Goal: Task Accomplishment & Management: Manage account settings

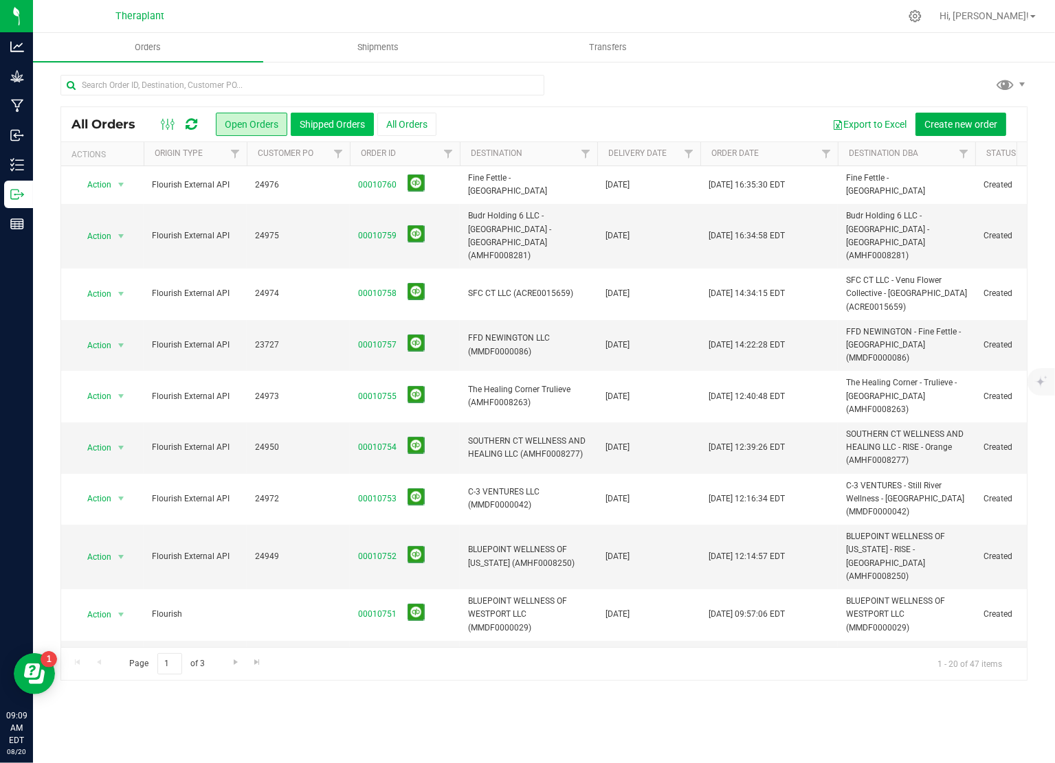
click at [352, 122] on button "Shipped Orders" at bounding box center [332, 124] width 83 height 23
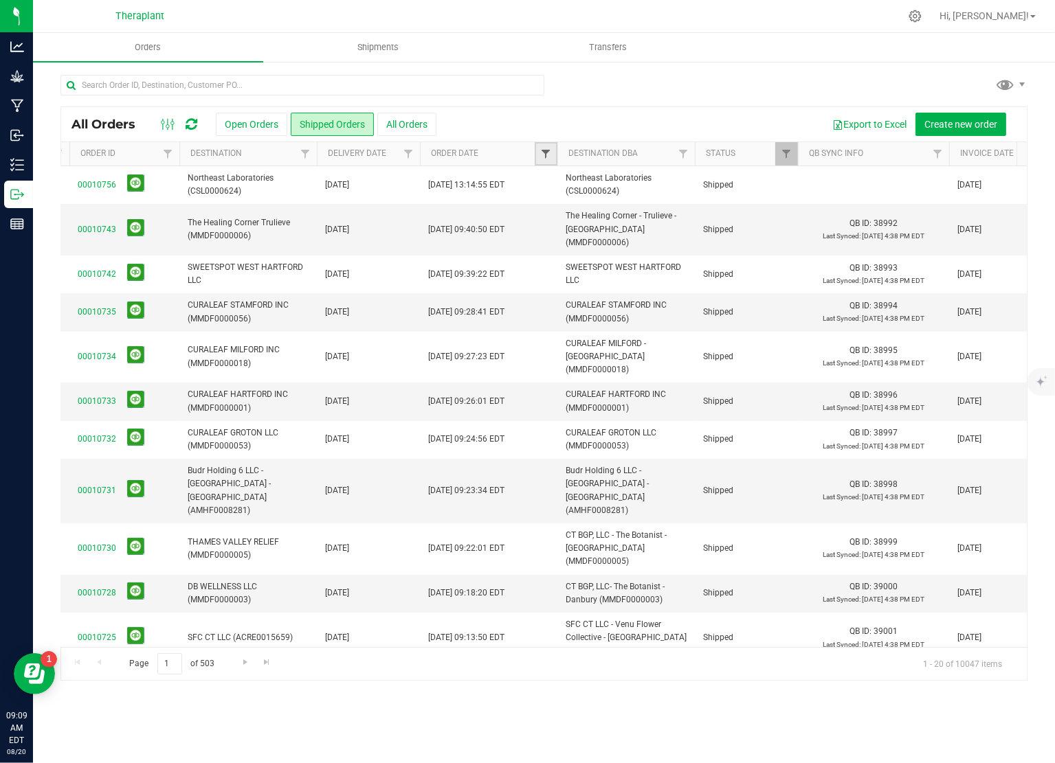
click at [547, 154] on span "Filter" at bounding box center [545, 153] width 11 height 11
click at [600, 237] on input "text" at bounding box center [604, 236] width 120 height 19
type input "18"
click at [586, 277] on button "Filter" at bounding box center [576, 273] width 66 height 30
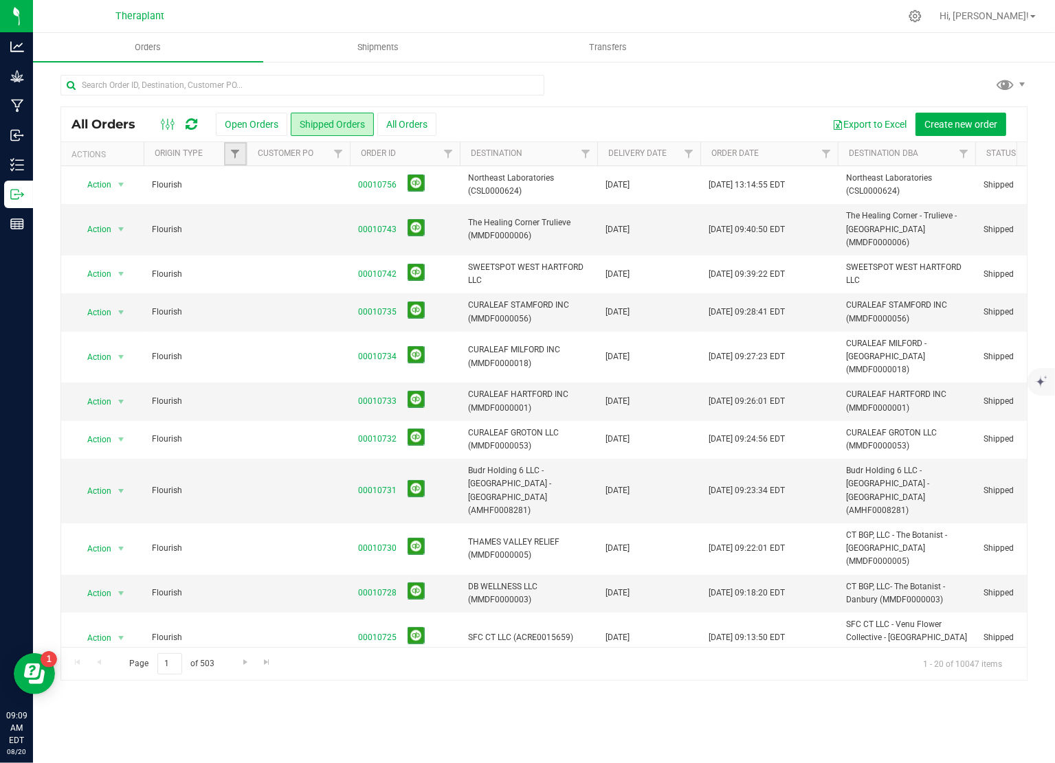
click at [226, 153] on link "Filter" at bounding box center [235, 153] width 23 height 23
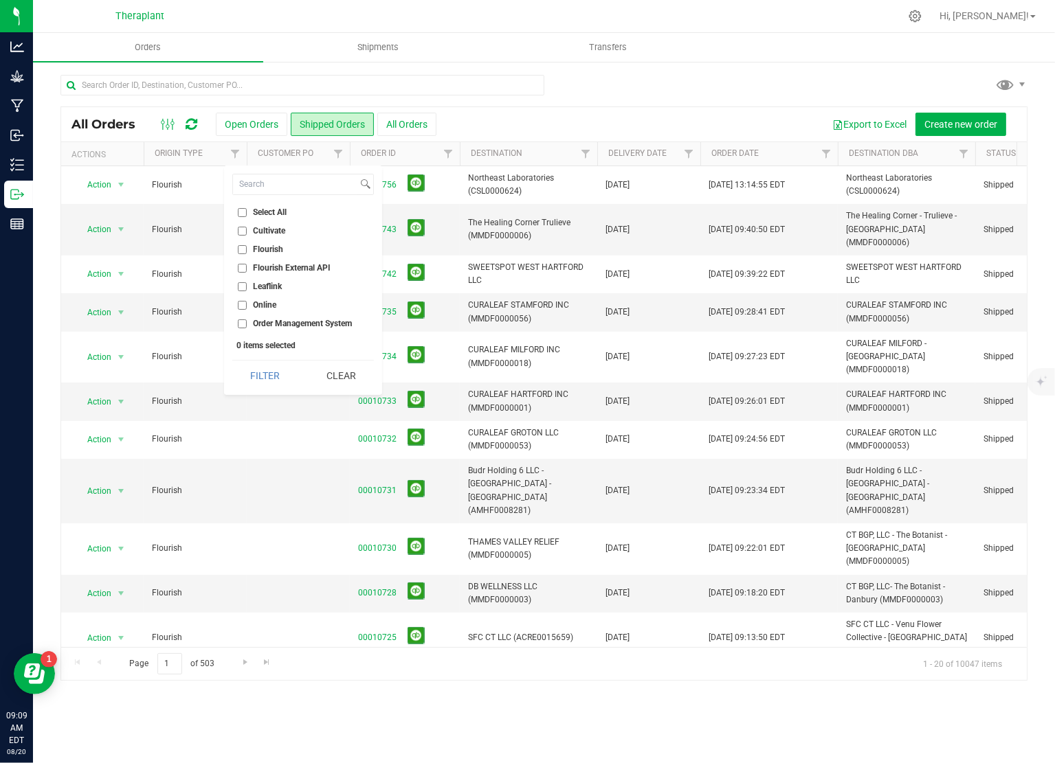
click at [242, 247] on input "Flourish" at bounding box center [242, 249] width 9 height 9
checkbox input "true"
click at [280, 377] on button "Filter" at bounding box center [265, 376] width 66 height 30
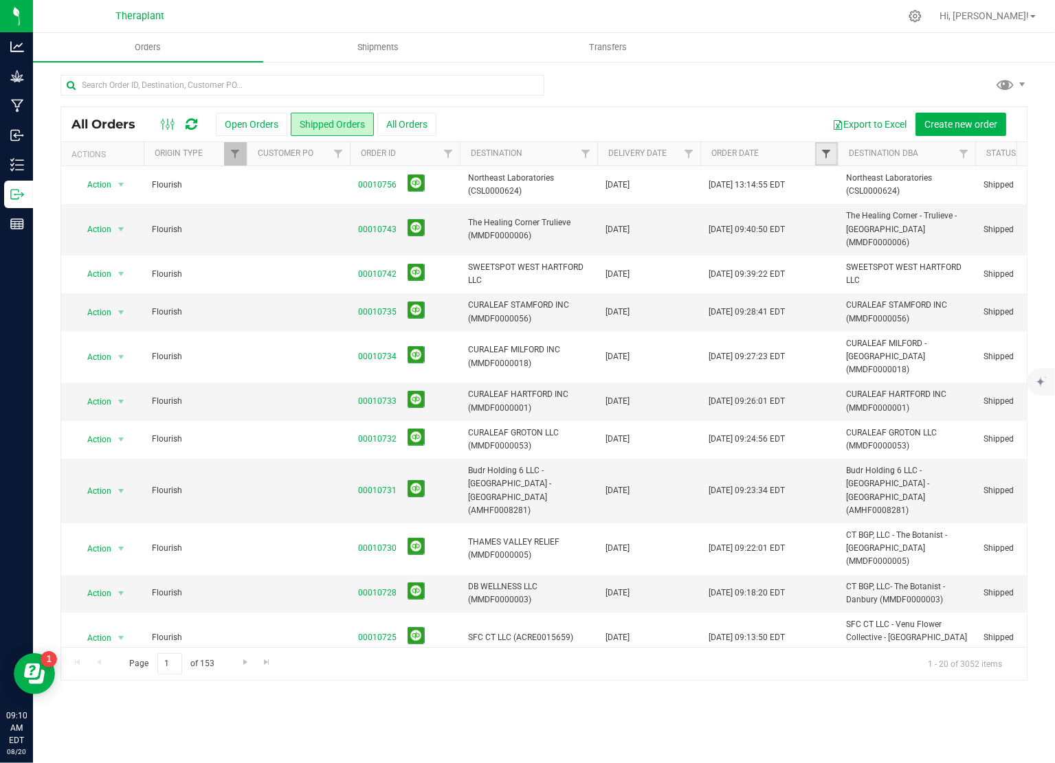
click at [827, 156] on span "Filter" at bounding box center [826, 153] width 11 height 11
click at [687, 151] on span "Filter" at bounding box center [688, 153] width 11 height 11
click at [720, 235] on input "text" at bounding box center [747, 236] width 120 height 19
click at [717, 278] on button "Filter" at bounding box center [719, 273] width 66 height 30
click at [691, 153] on span "Filter" at bounding box center [688, 153] width 11 height 11
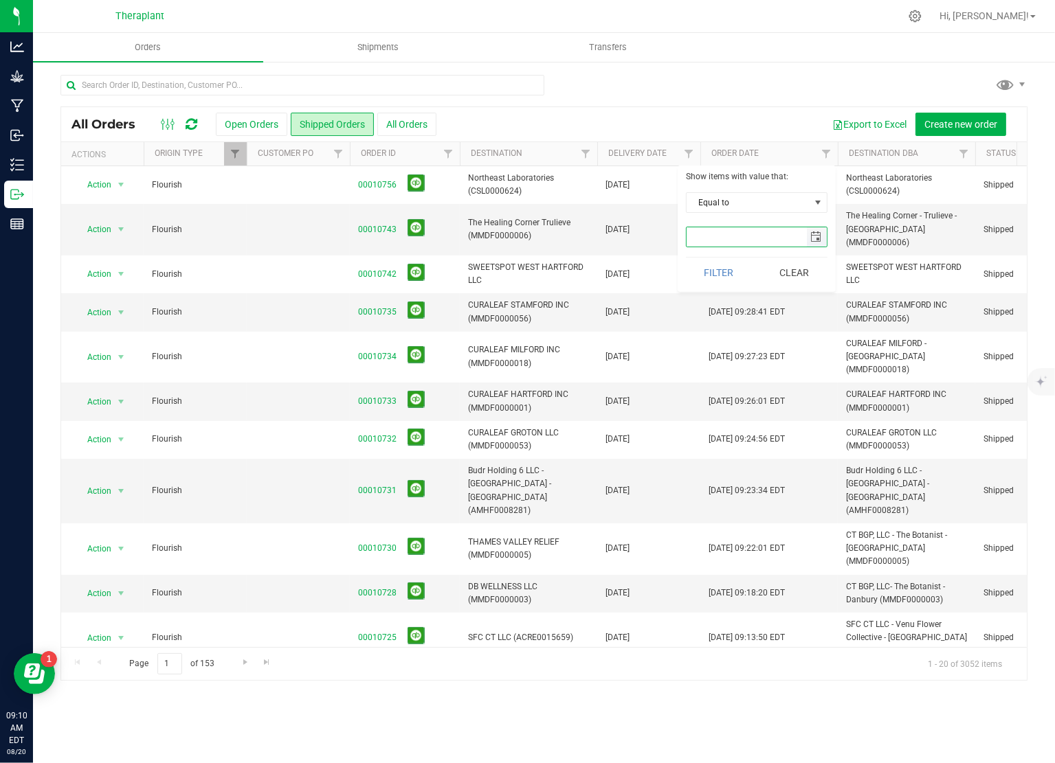
click at [737, 233] on input "text" at bounding box center [747, 236] width 120 height 19
click at [815, 238] on span "select" at bounding box center [815, 237] width 11 height 11
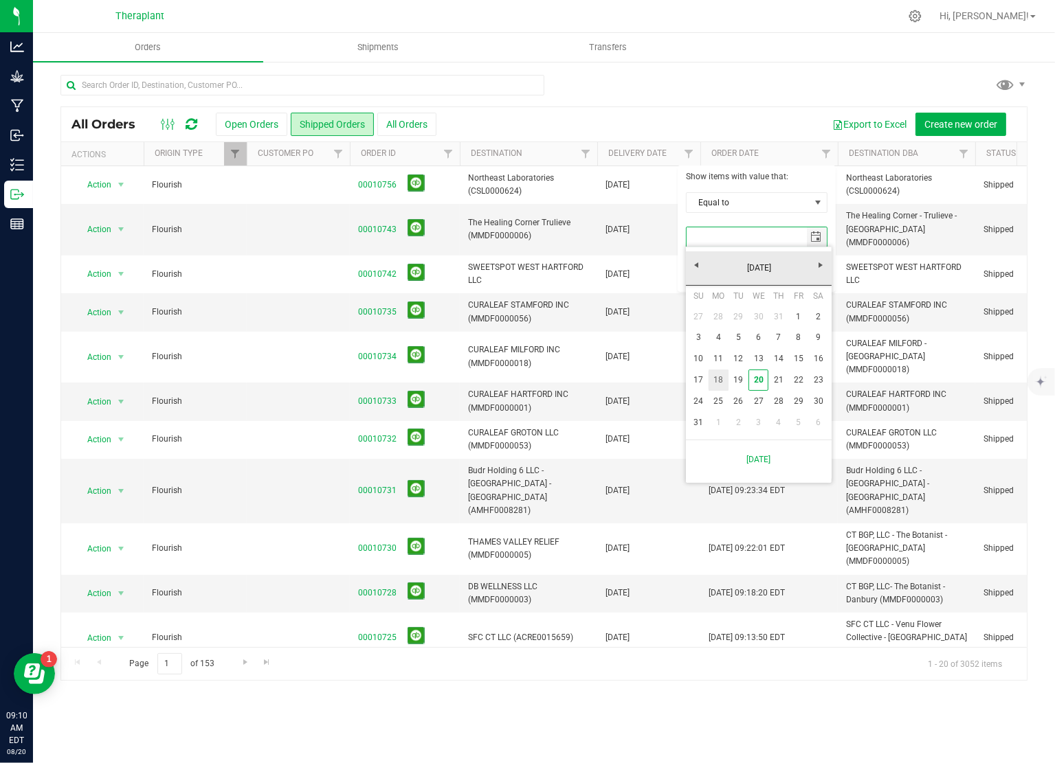
click at [718, 377] on link "18" at bounding box center [719, 380] width 20 height 21
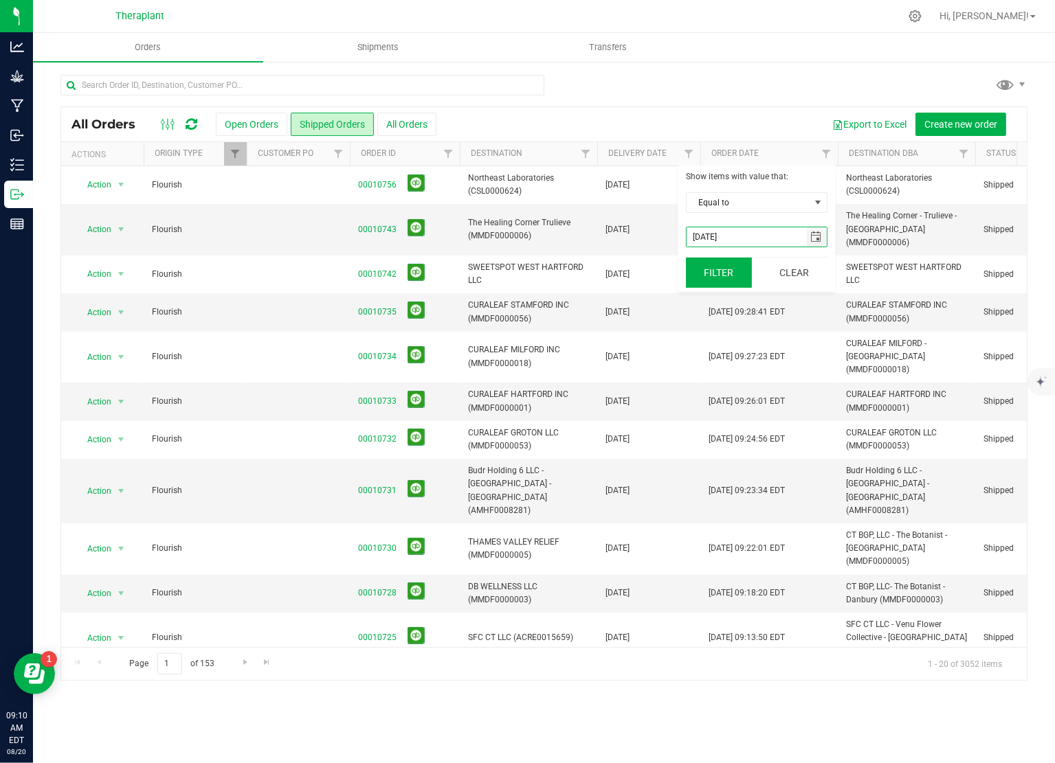
click at [715, 268] on button "Filter" at bounding box center [719, 273] width 66 height 30
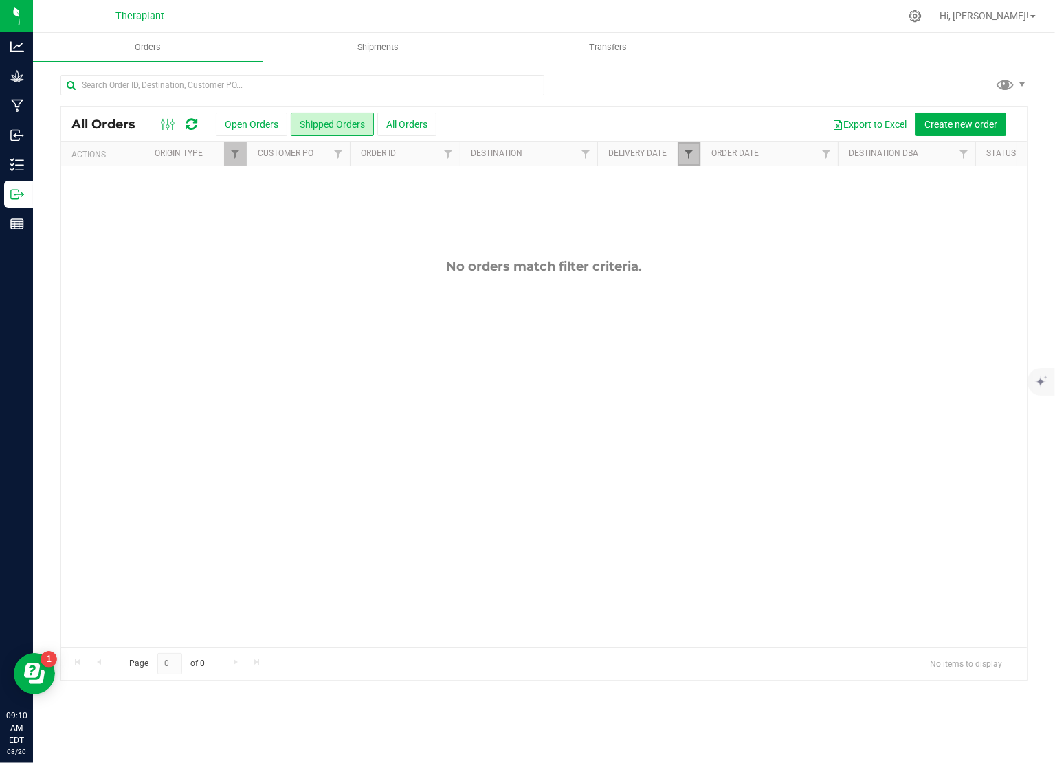
click at [687, 153] on span "Filter" at bounding box center [688, 153] width 11 height 11
click at [816, 239] on span "select" at bounding box center [815, 237] width 11 height 11
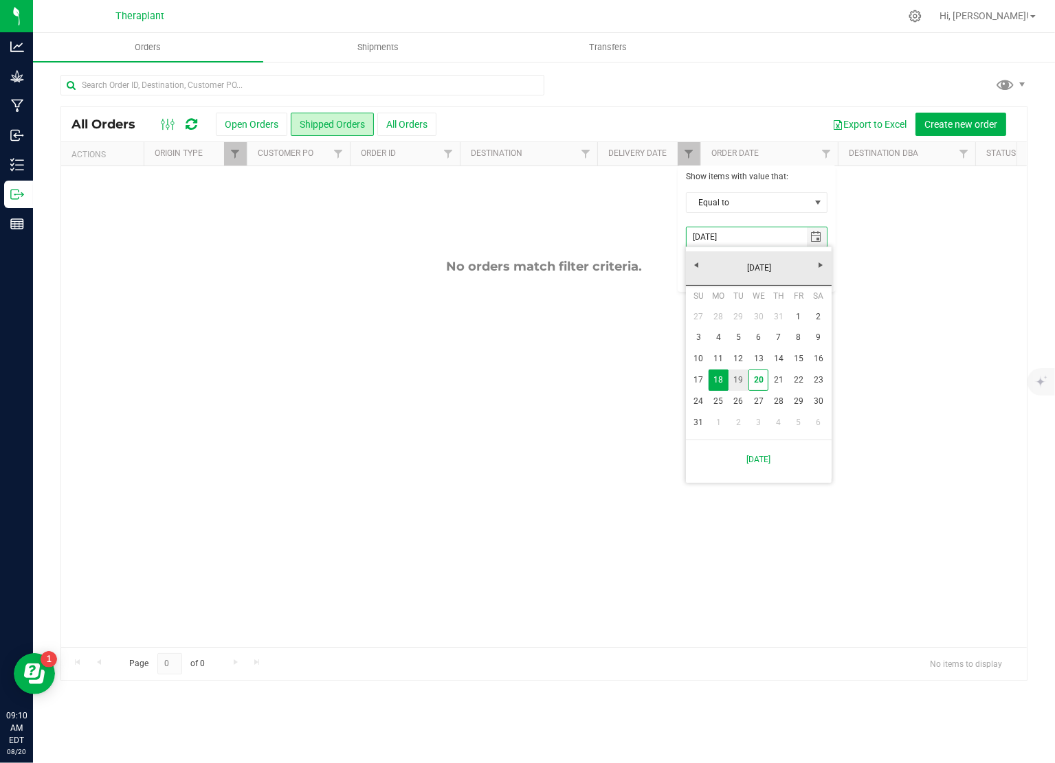
drag, startPoint x: 737, startPoint y: 381, endPoint x: 747, endPoint y: 384, distance: 10.7
click at [737, 381] on link "19" at bounding box center [738, 380] width 20 height 21
type input "8/19/2025"
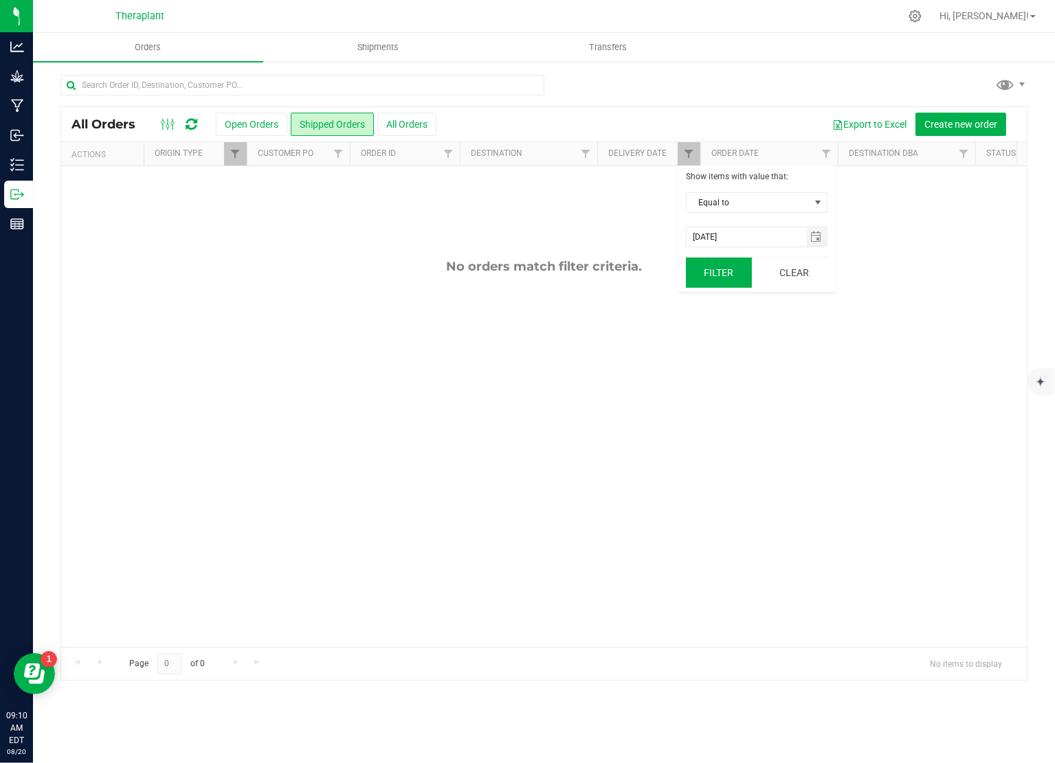
click at [720, 265] on button "Filter" at bounding box center [719, 273] width 66 height 30
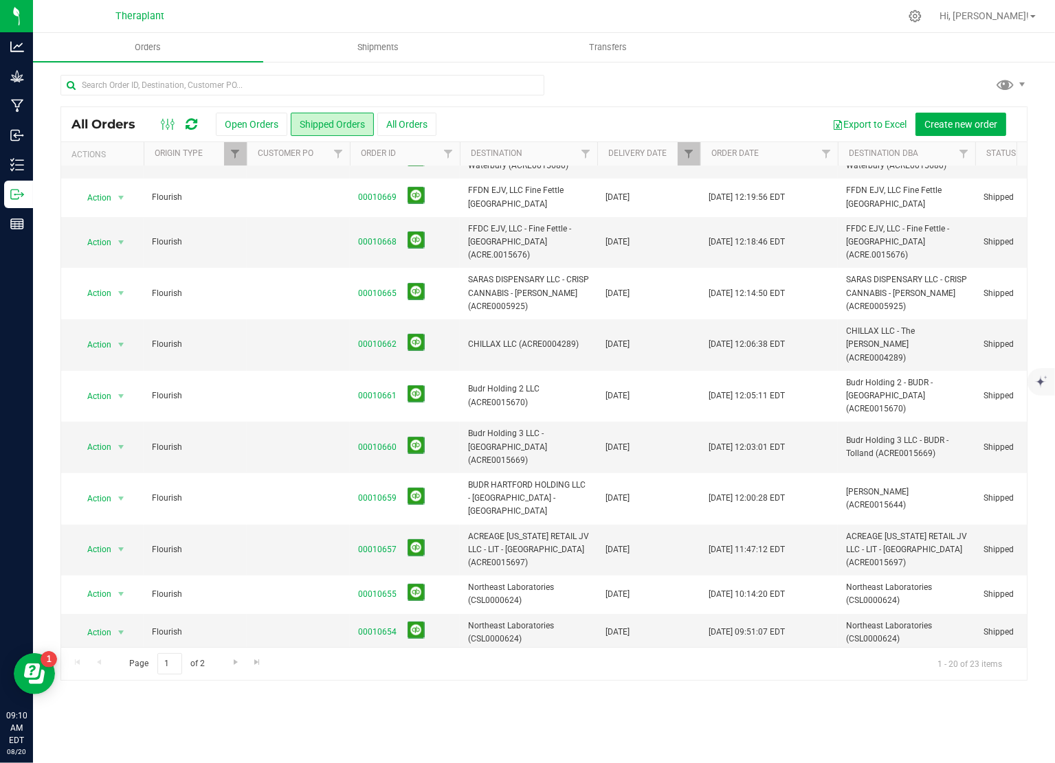
scroll to position [258, 0]
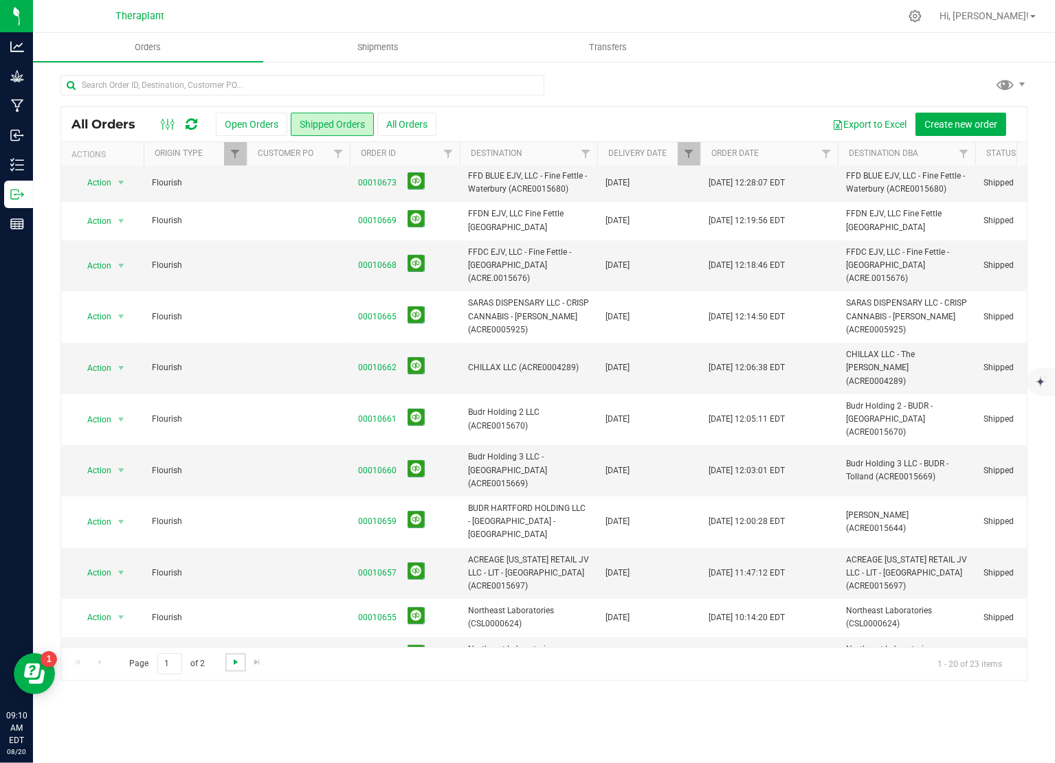
click at [232, 662] on span "Go to the next page" at bounding box center [235, 662] width 11 height 11
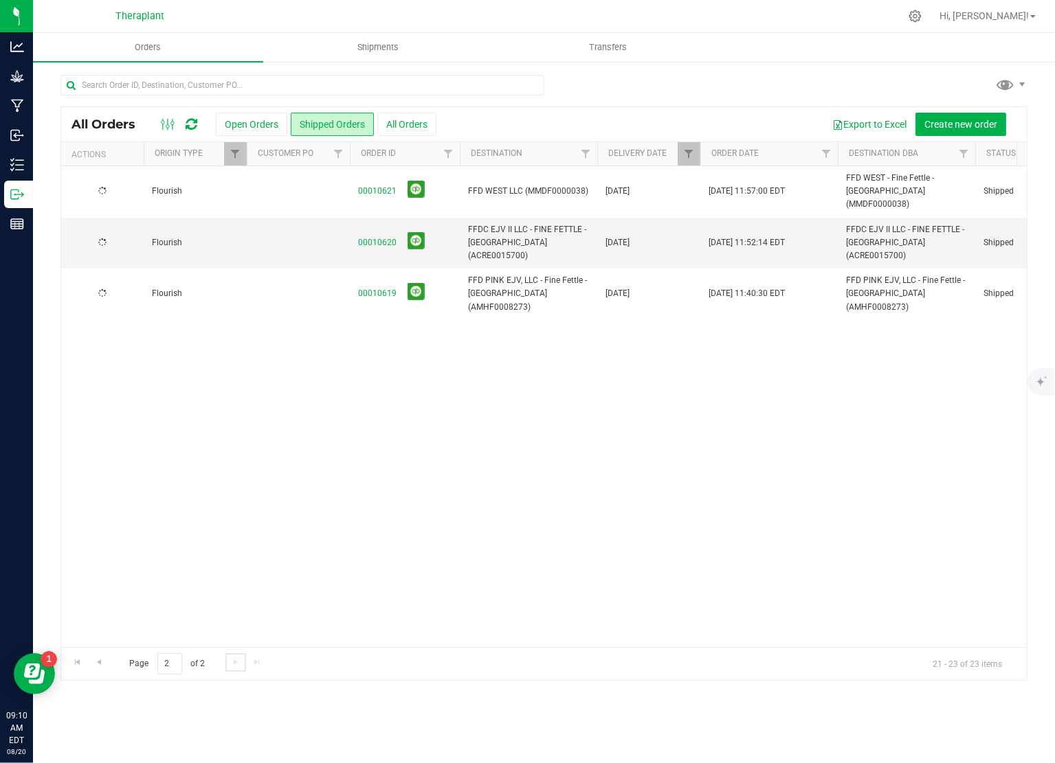
scroll to position [0, 0]
click at [102, 660] on span "Go to the previous page" at bounding box center [98, 662] width 11 height 11
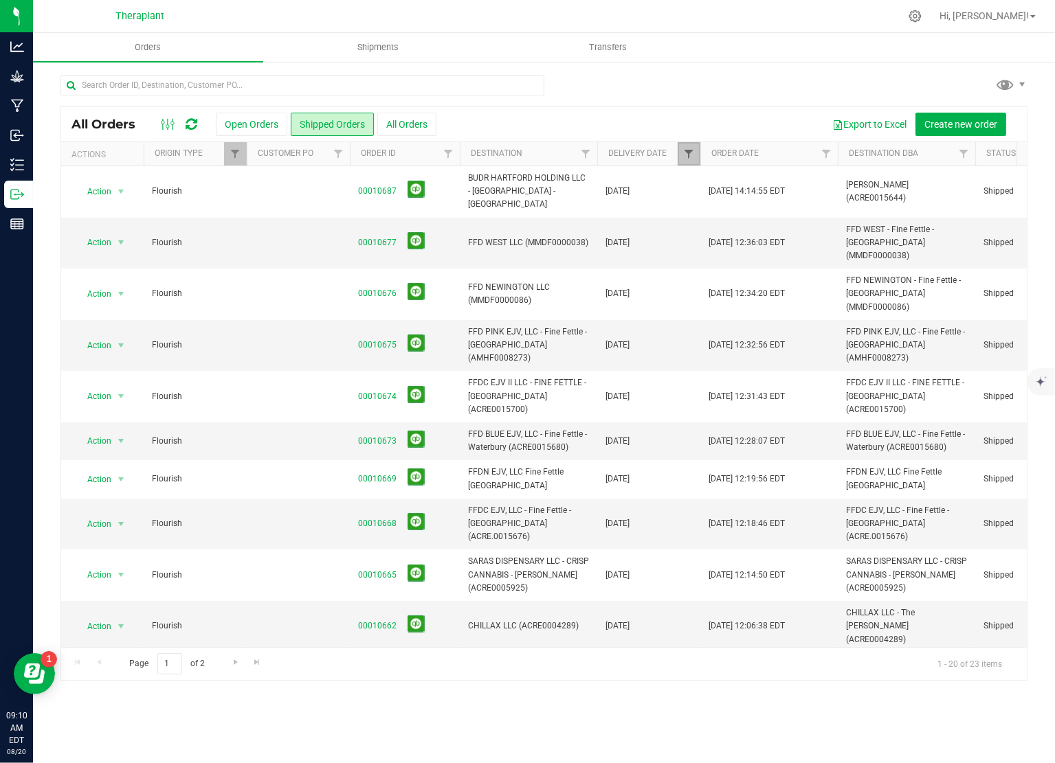
click at [689, 159] on link "Filter" at bounding box center [689, 153] width 23 height 23
click at [816, 200] on span "select" at bounding box center [817, 202] width 11 height 11
click at [739, 247] on li "Is after" at bounding box center [757, 246] width 140 height 21
click at [682, 107] on div "All Orders Open Orders Shipped Orders All Orders Export to Excel Create new ord…" at bounding box center [544, 124] width 966 height 34
click at [693, 150] on span "Filter" at bounding box center [688, 153] width 11 height 11
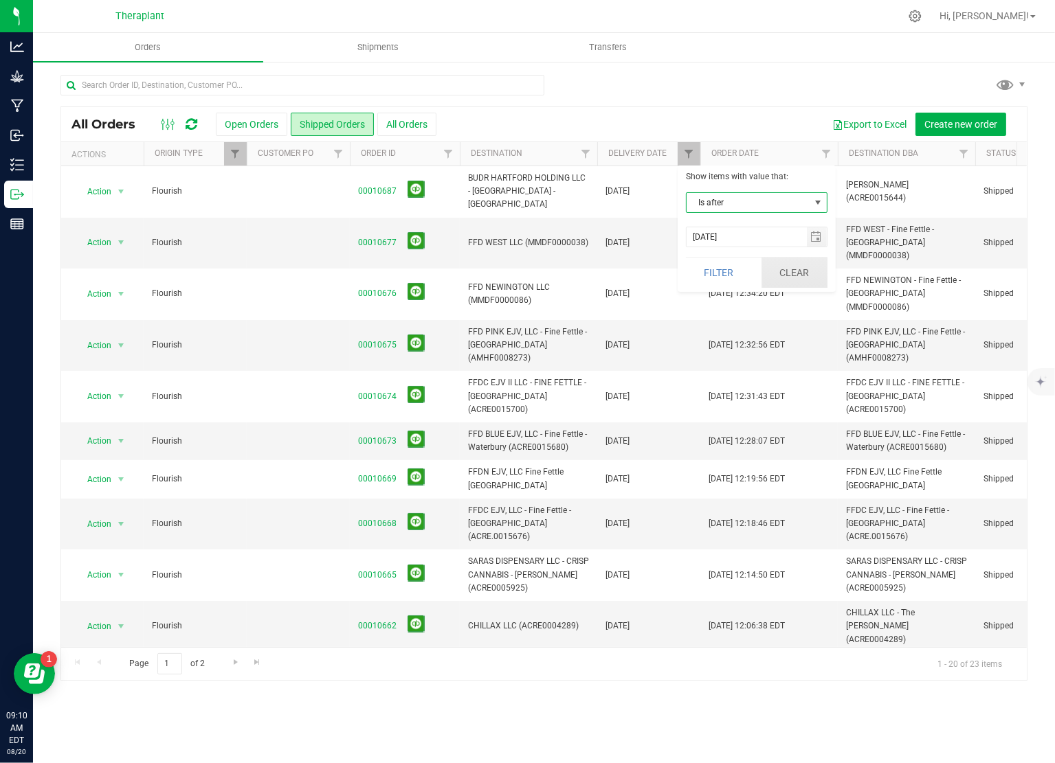
click at [803, 281] on button "Clear" at bounding box center [794, 273] width 66 height 30
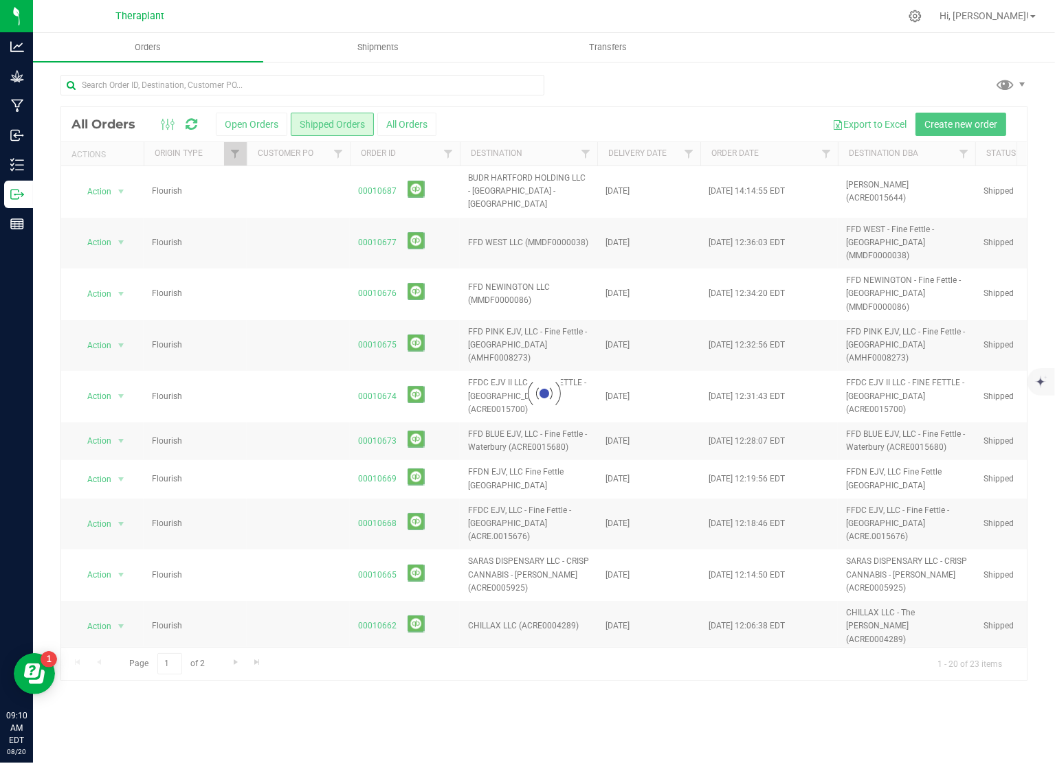
click at [261, 124] on div at bounding box center [544, 393] width 966 height 573
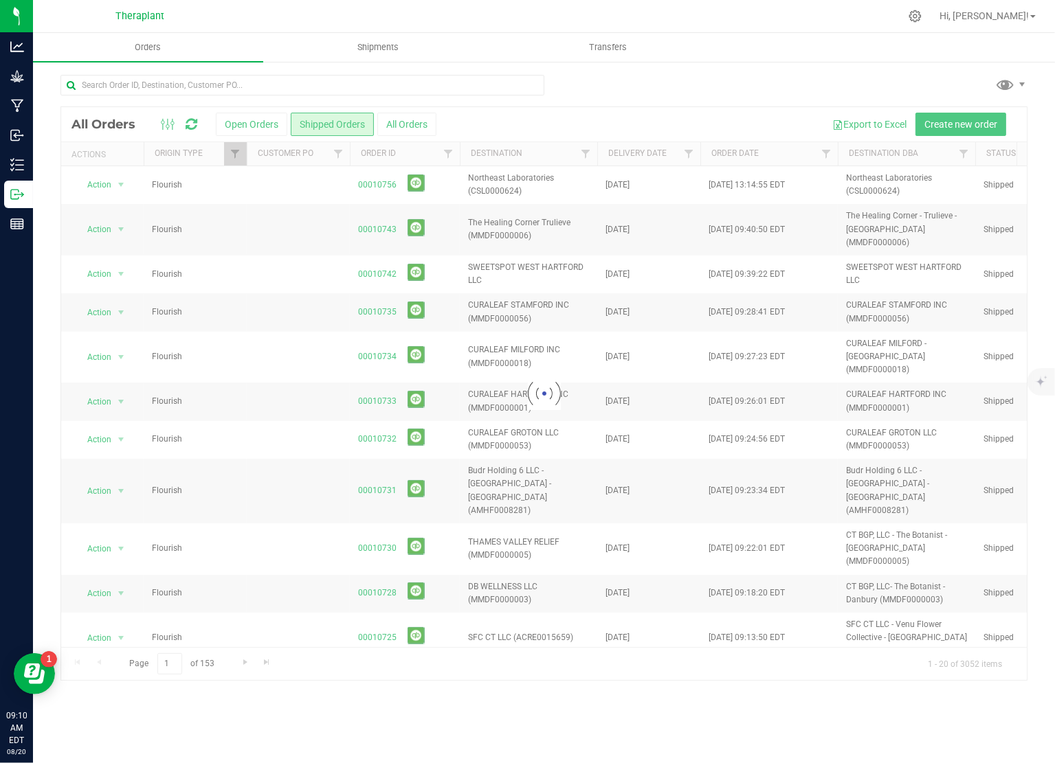
click at [239, 126] on div at bounding box center [544, 393] width 966 height 573
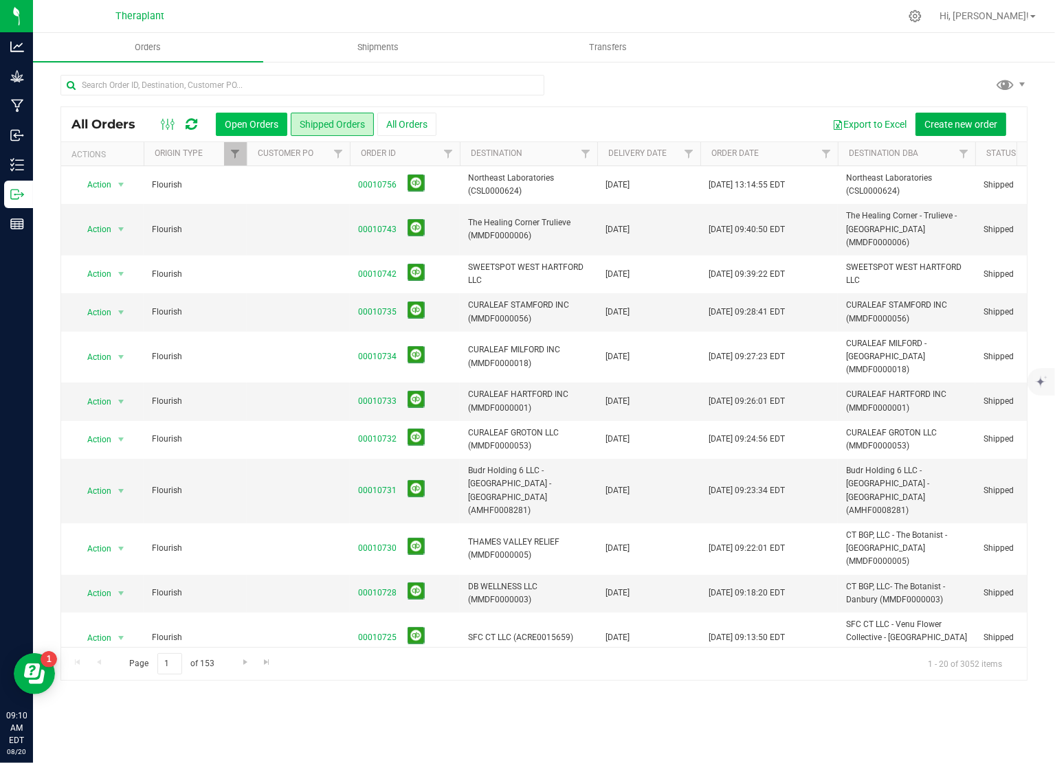
click at [264, 122] on button "Open Orders" at bounding box center [251, 124] width 71 height 23
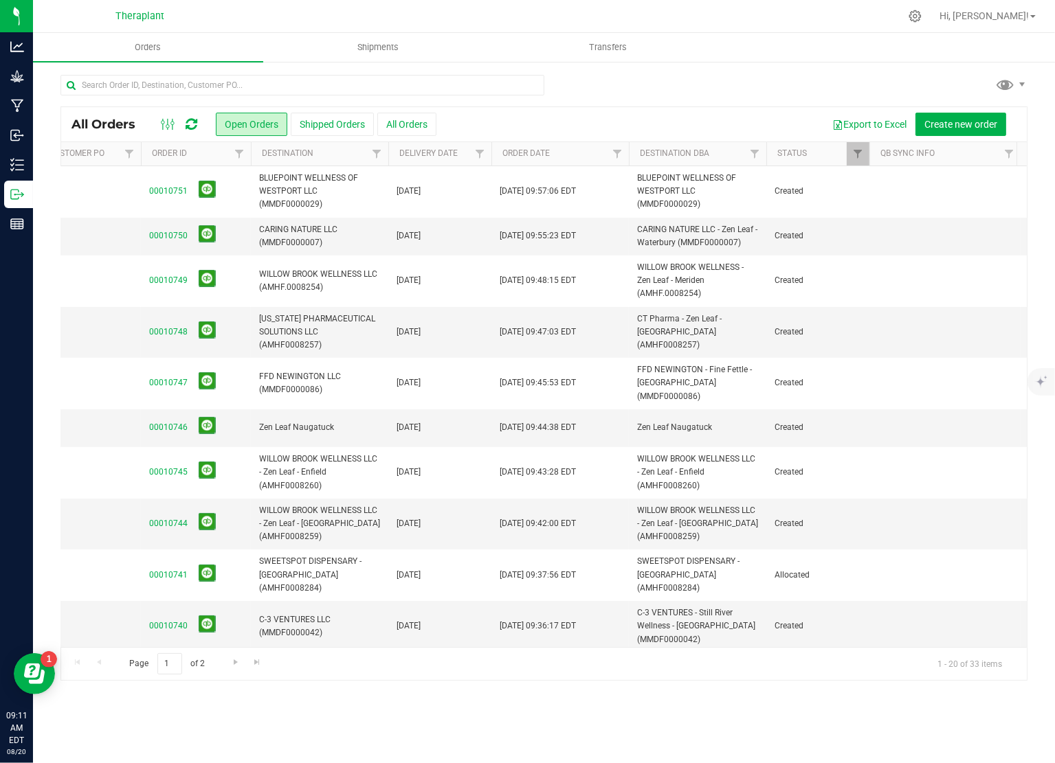
scroll to position [0, 360]
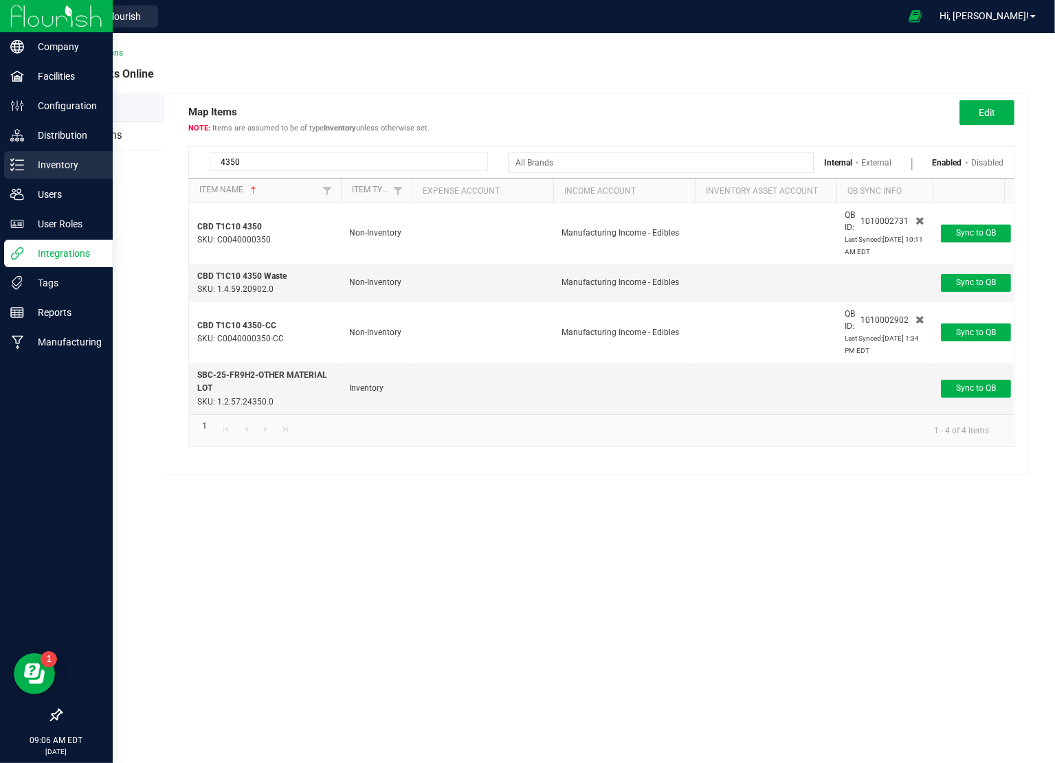
click at [66, 160] on p "Inventory" at bounding box center [65, 165] width 82 height 16
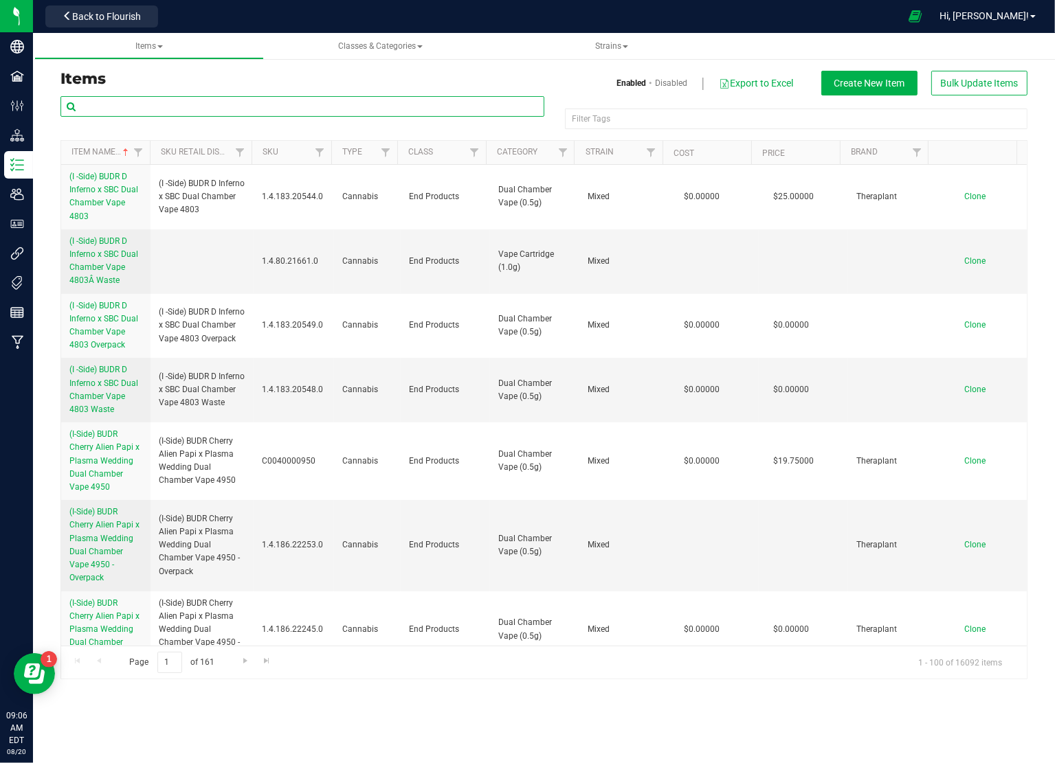
click at [137, 105] on input "text" at bounding box center [302, 106] width 484 height 21
type input "41144"
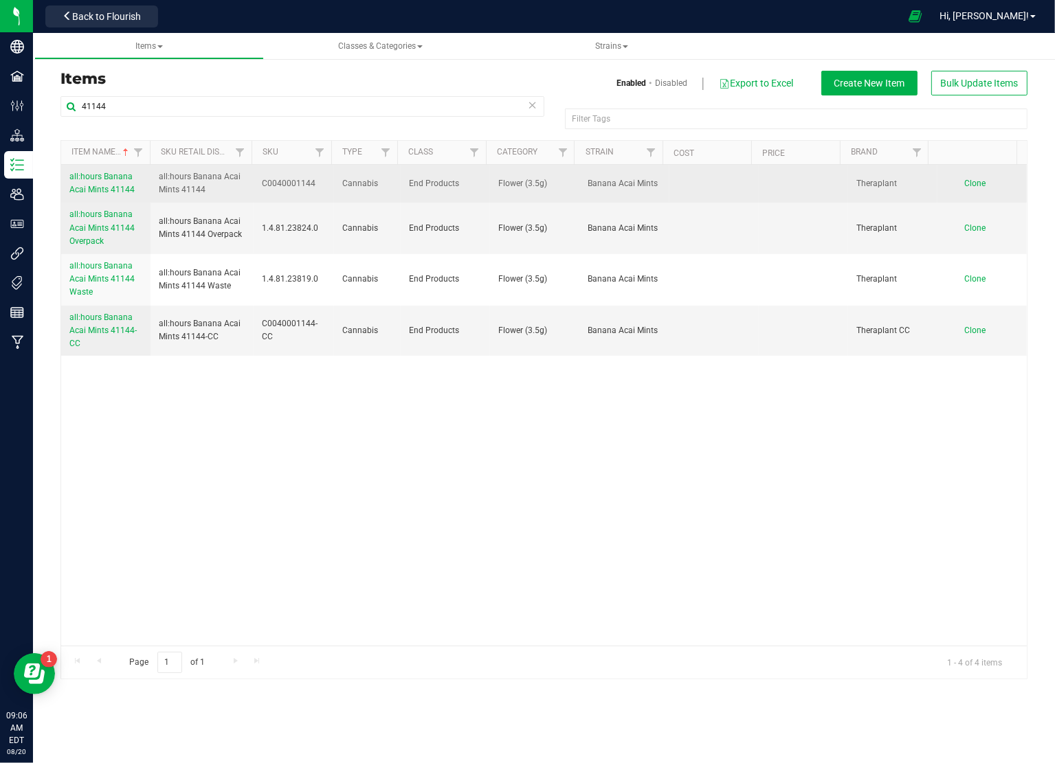
click at [98, 183] on link "all:hours Banana Acai Mints 41144" at bounding box center [105, 183] width 73 height 26
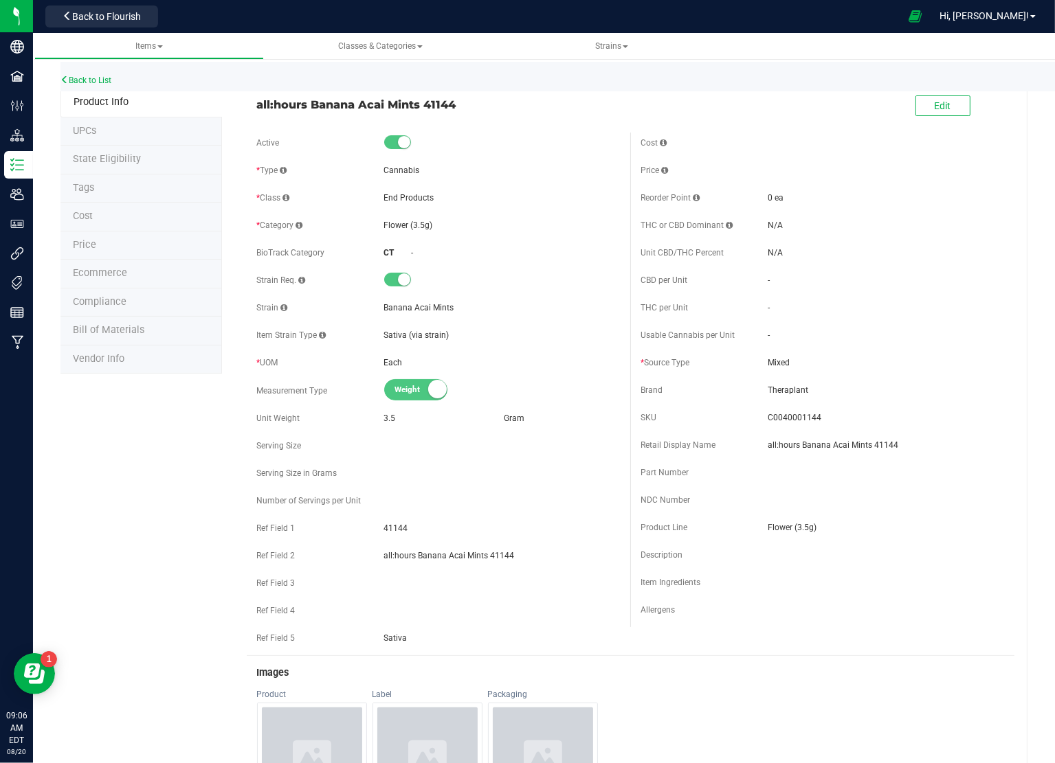
drag, startPoint x: 107, startPoint y: 214, endPoint x: 109, endPoint y: 241, distance: 26.2
click at [109, 242] on ul "Product Info UPCs State Eligibility Tags Cost Price Ecommerce Compliance Bill o…" at bounding box center [140, 231] width 161 height 286
click at [109, 241] on li "Price" at bounding box center [140, 246] width 161 height 29
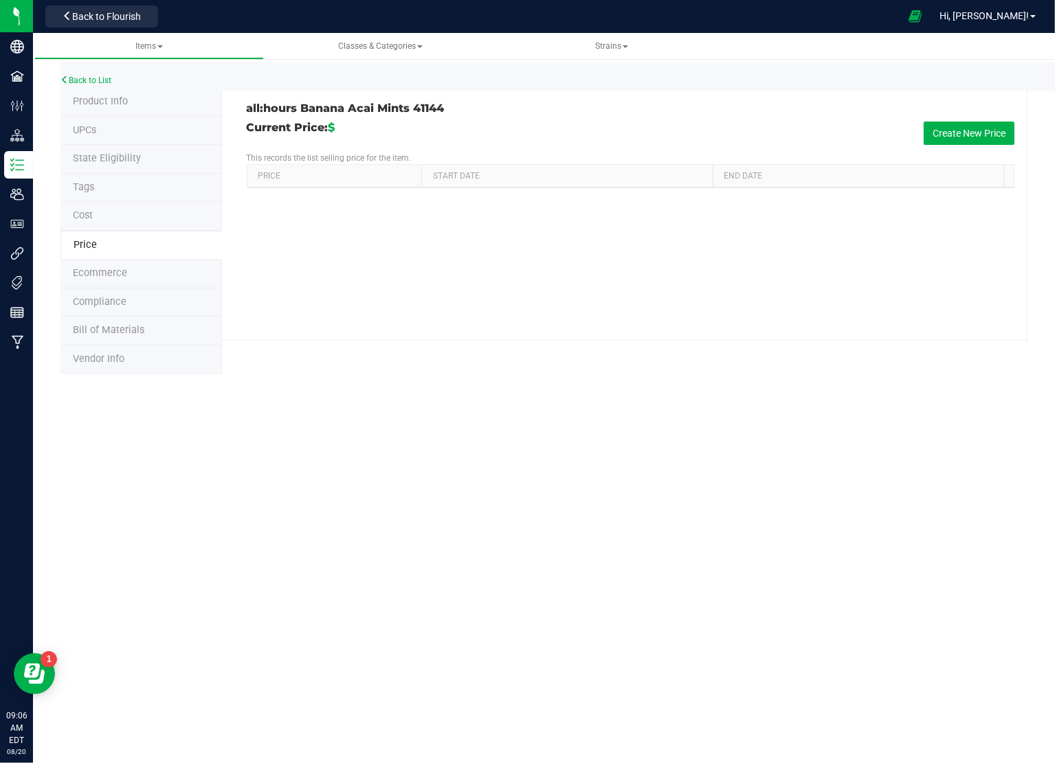
click at [1042, 132] on div "Back to List Product Info UPCs State Eligibility Tags Cost Price Ecommerce Comp…" at bounding box center [544, 214] width 1022 height 348
click at [904, 125] on div "Current Price: $ Create New Price" at bounding box center [631, 133] width 768 height 23
click at [932, 131] on button "Create New Price" at bounding box center [969, 133] width 91 height 23
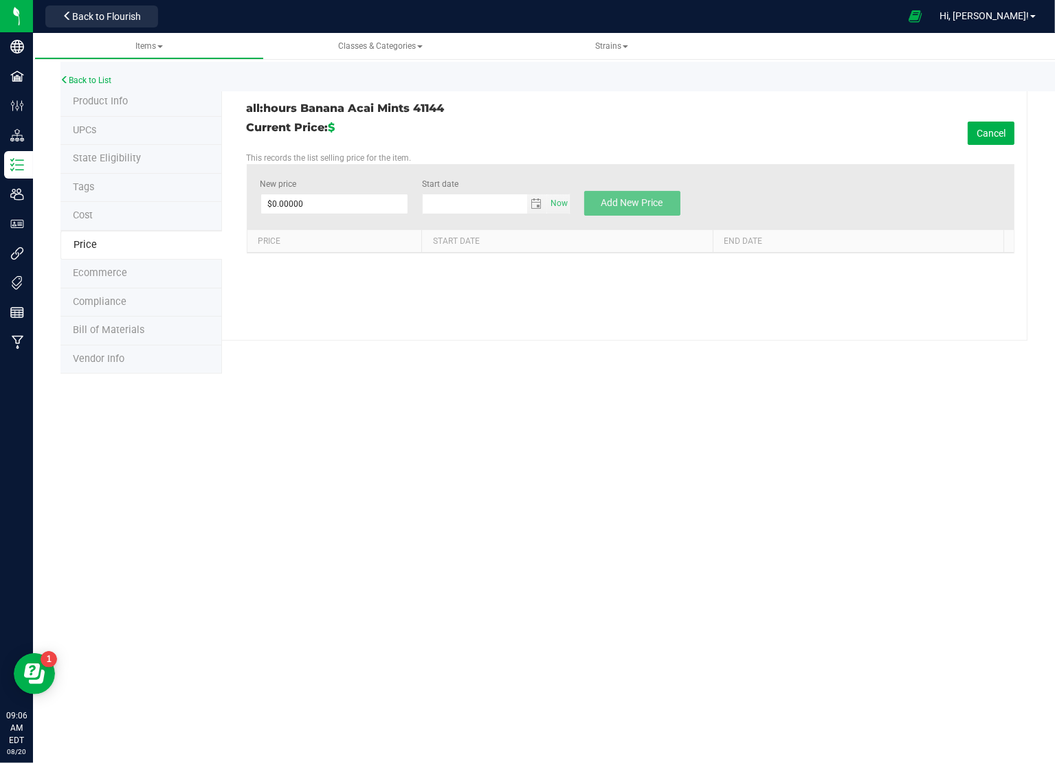
type input "[DATE]"
click at [351, 219] on div "New price $0.00000 0 Start date [DATE] Now Add New Price" at bounding box center [631, 196] width 768 height 65
click at [352, 208] on span at bounding box center [334, 204] width 148 height 21
type input "26"
click at [497, 285] on div "all:hours Banana Acai Mints 41144 Current Price: $ Cancel This records the list…" at bounding box center [625, 214] width 806 height 253
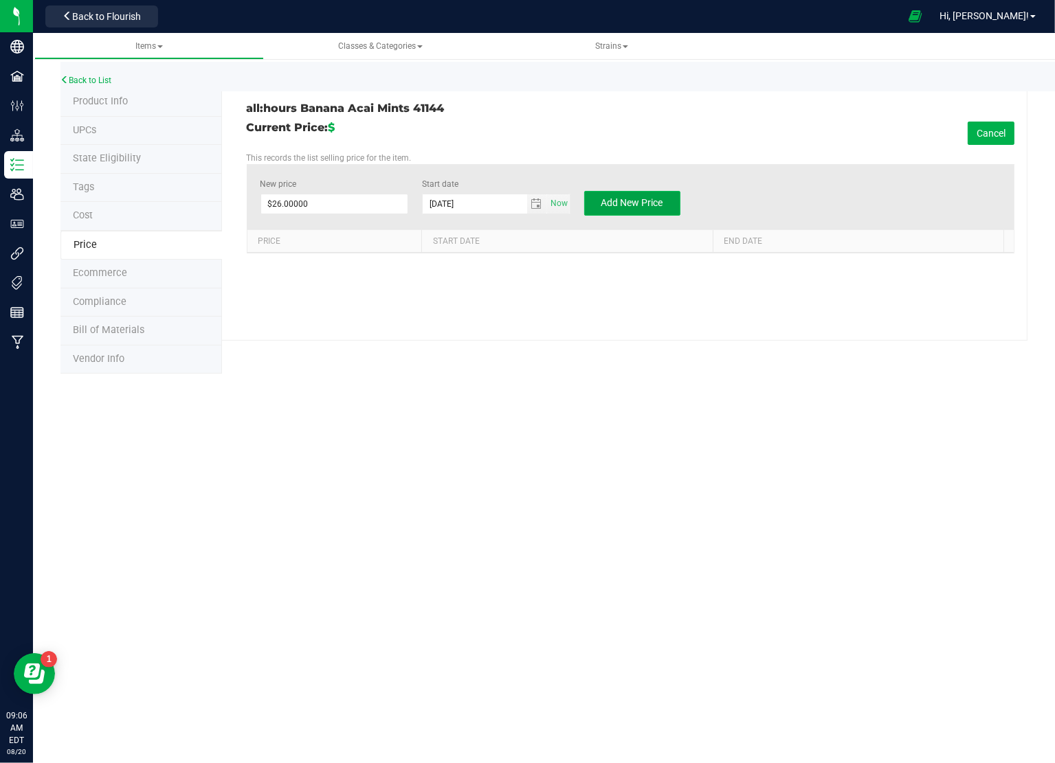
click at [625, 195] on button "Add New Price" at bounding box center [632, 203] width 96 height 25
type input "$0.00000"
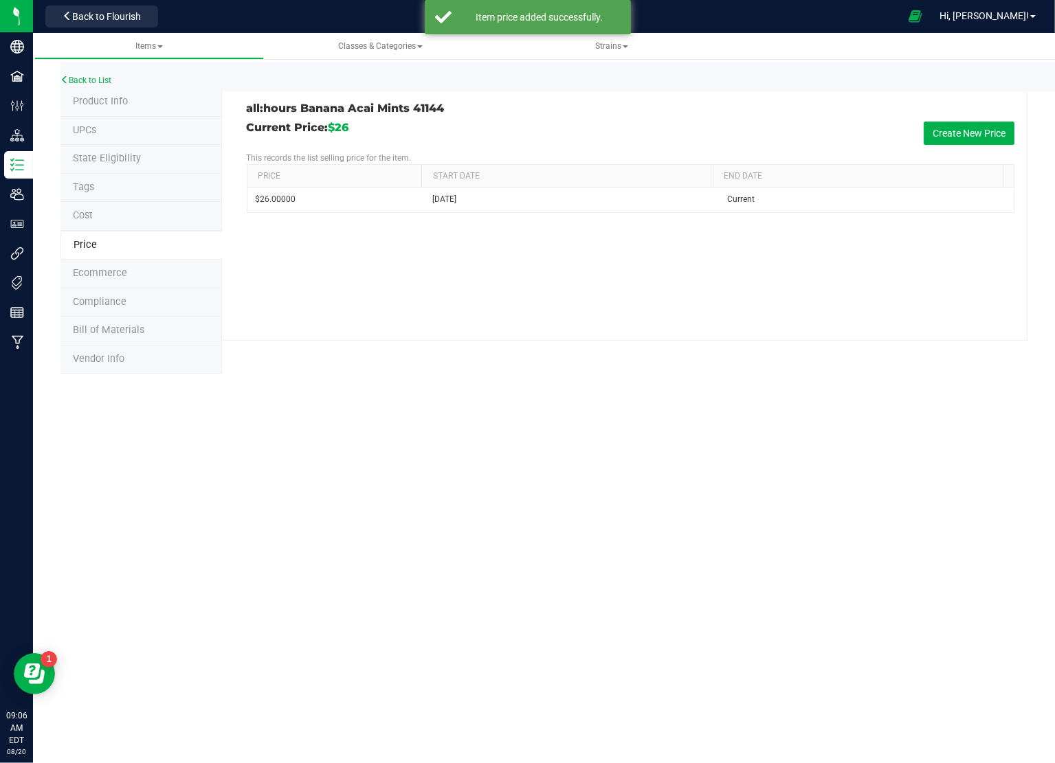
click at [122, 107] on span "Product Info" at bounding box center [100, 102] width 55 height 12
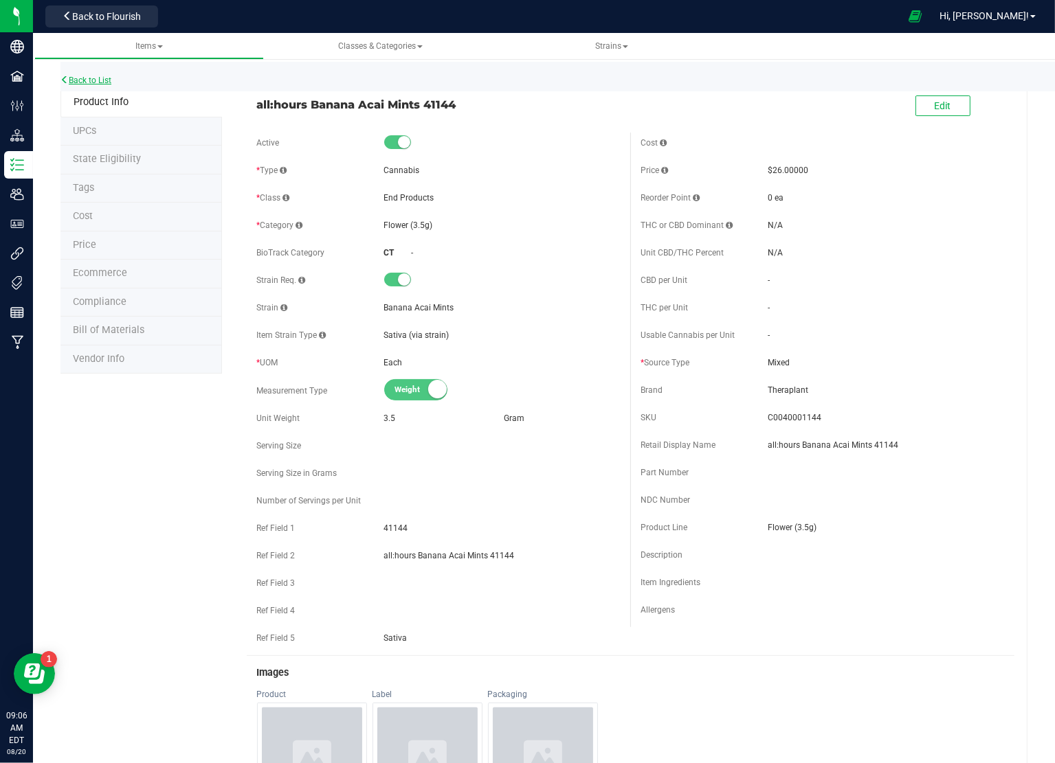
click at [100, 76] on link "Back to List" at bounding box center [85, 81] width 51 height 10
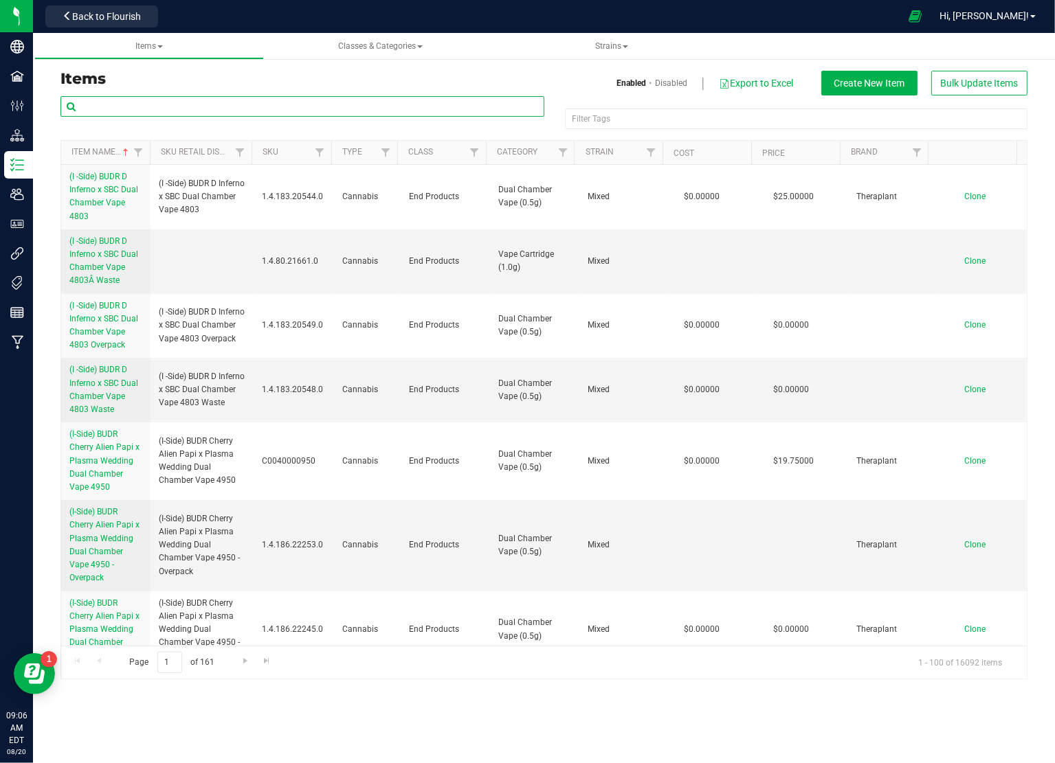
click at [100, 101] on input "text" at bounding box center [302, 106] width 484 height 21
type input "41144"
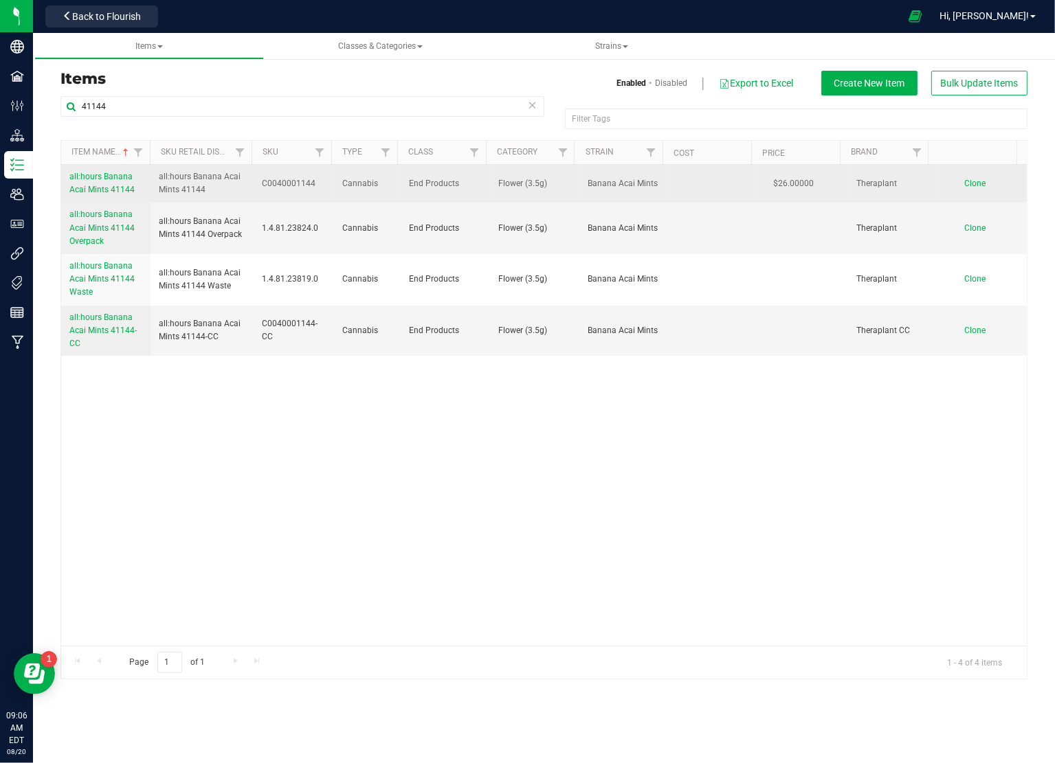
click at [120, 175] on span "all:hours Banana Acai Mints 41144" at bounding box center [101, 183] width 65 height 23
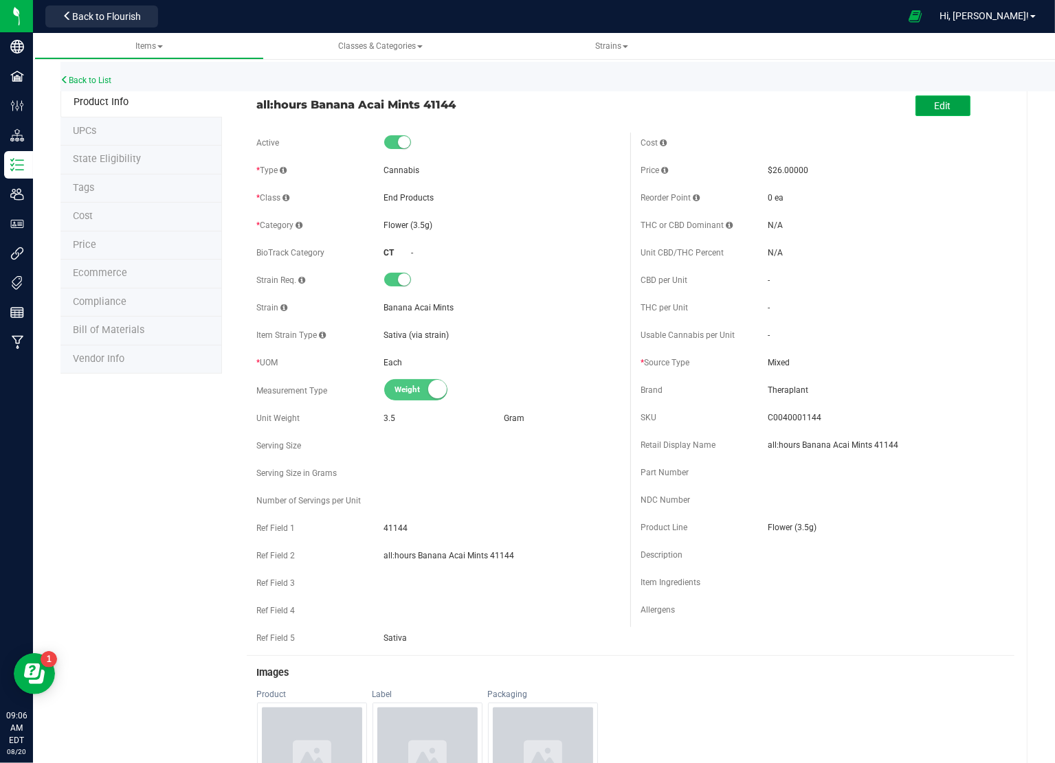
click at [935, 107] on span "Edit" at bounding box center [943, 105] width 16 height 11
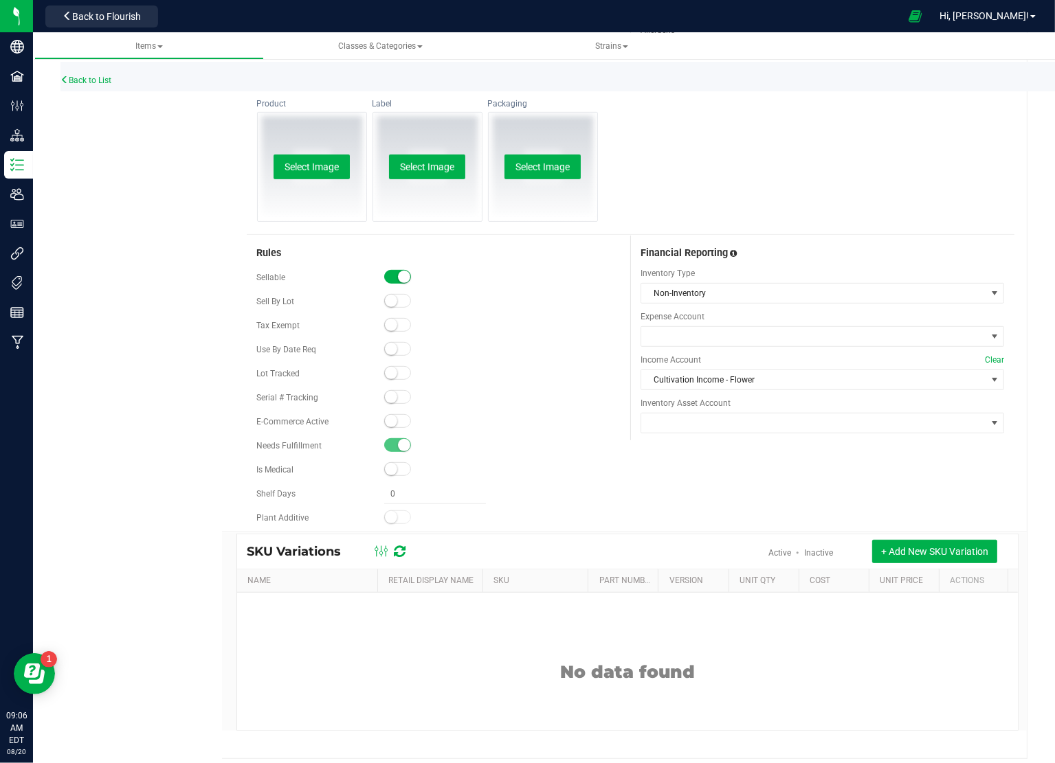
click at [396, 419] on span at bounding box center [397, 421] width 27 height 14
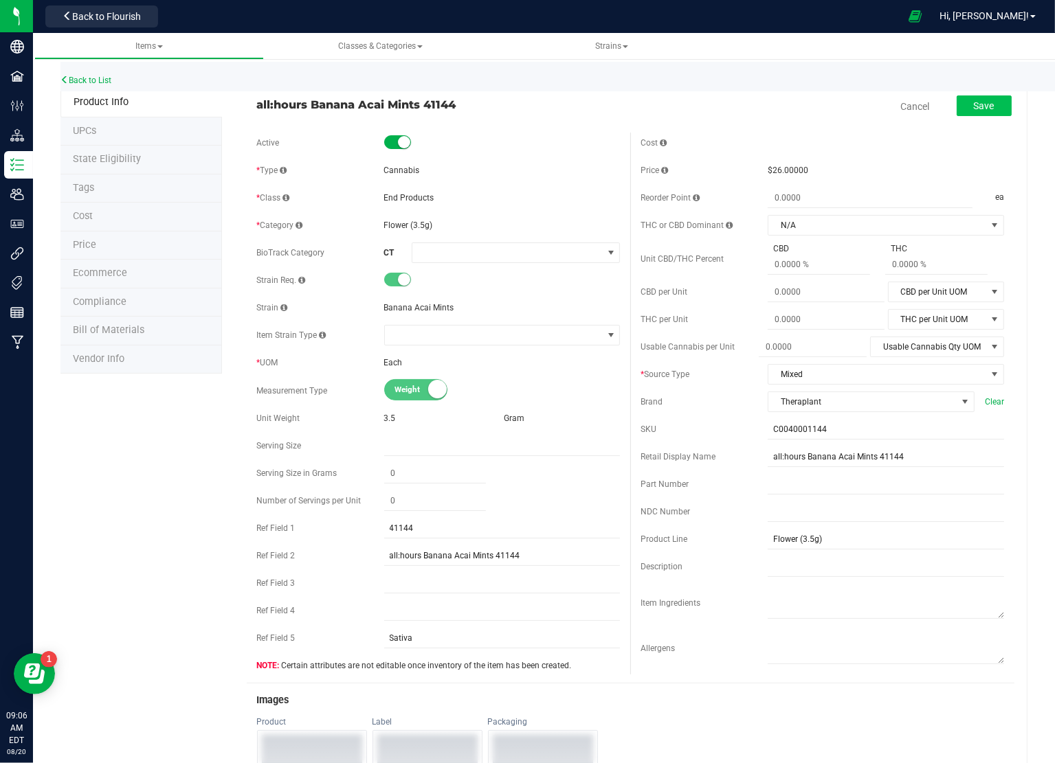
drag, startPoint x: 1000, startPoint y: 88, endPoint x: 981, endPoint y: 104, distance: 24.4
click at [1000, 89] on div "Back to List" at bounding box center [587, 77] width 1055 height 30
click at [973, 113] on button "Save" at bounding box center [984, 106] width 55 height 21
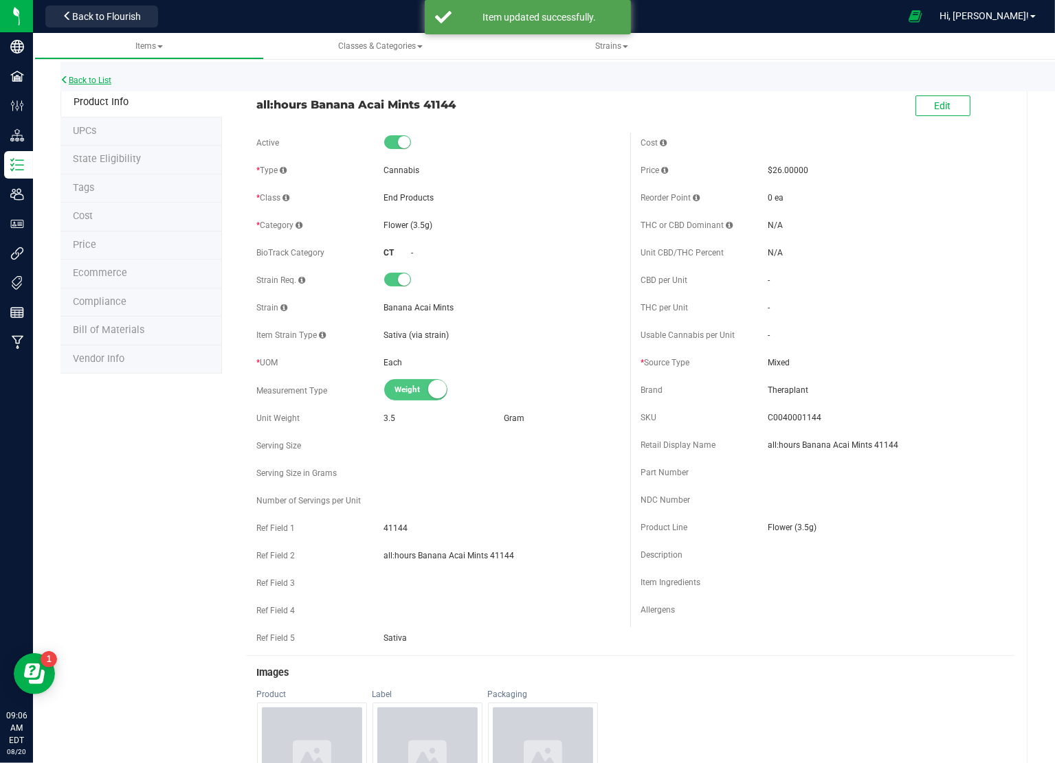
click at [80, 80] on link "Back to List" at bounding box center [85, 81] width 51 height 10
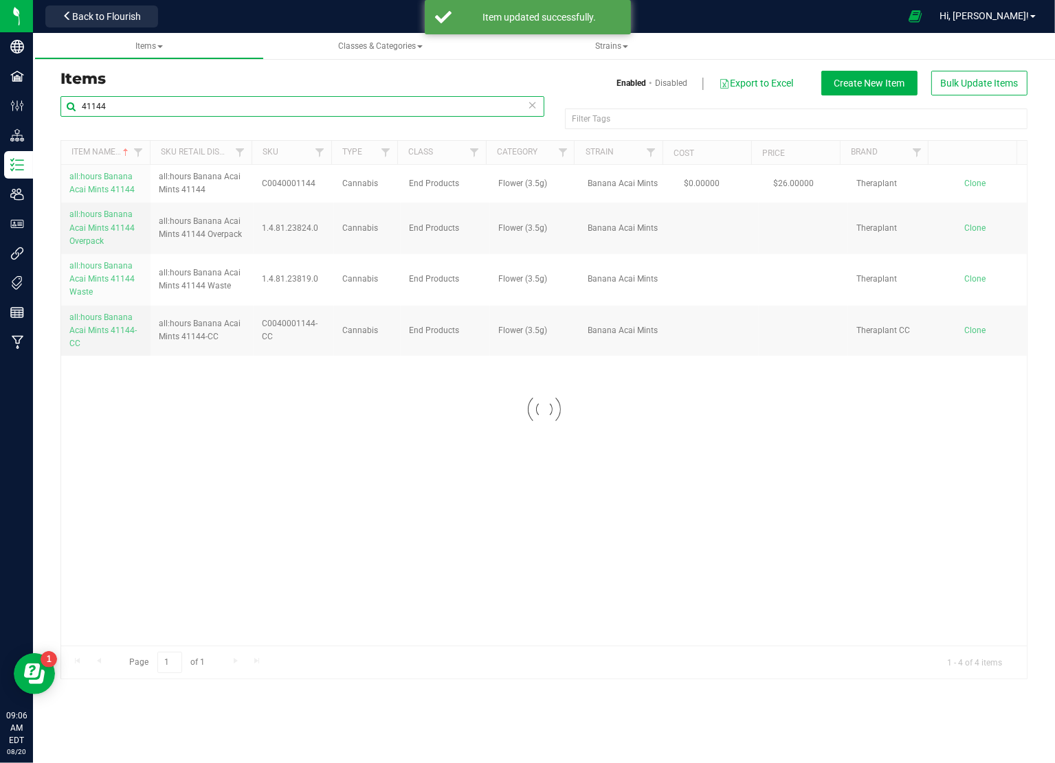
click at [171, 111] on input "41144" at bounding box center [302, 106] width 484 height 21
click at [171, 110] on input "41144" at bounding box center [302, 106] width 484 height 21
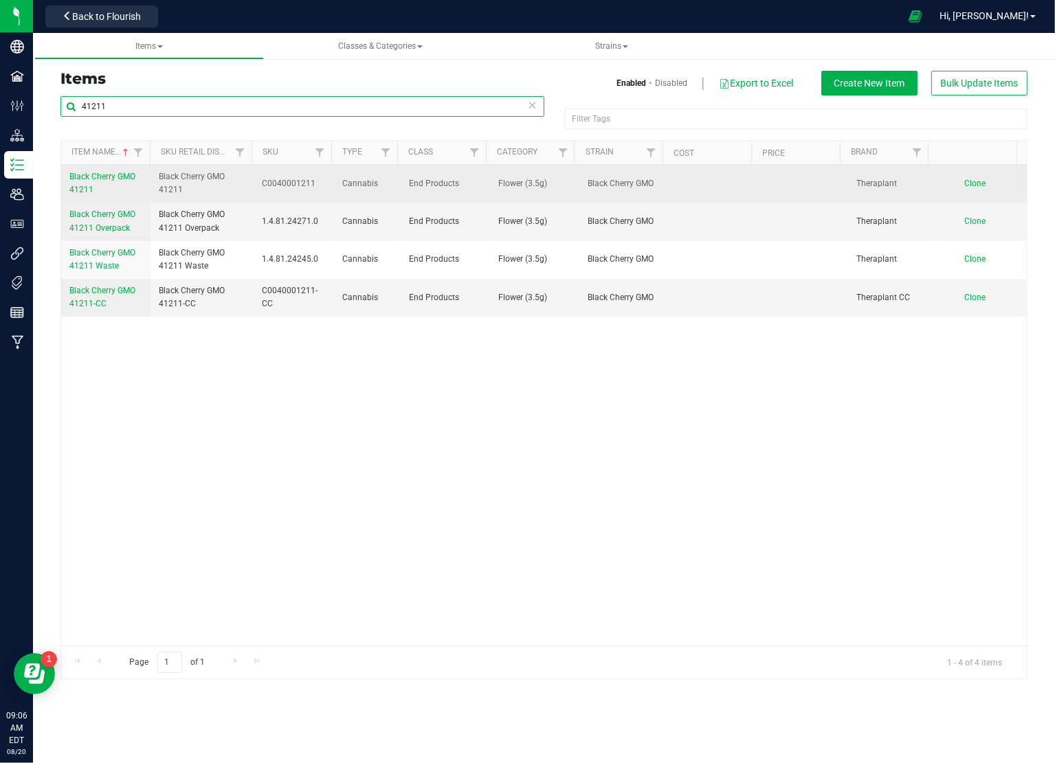
type input "41211"
click at [102, 178] on span "Black Cherry GMO 41211" at bounding box center [102, 183] width 66 height 23
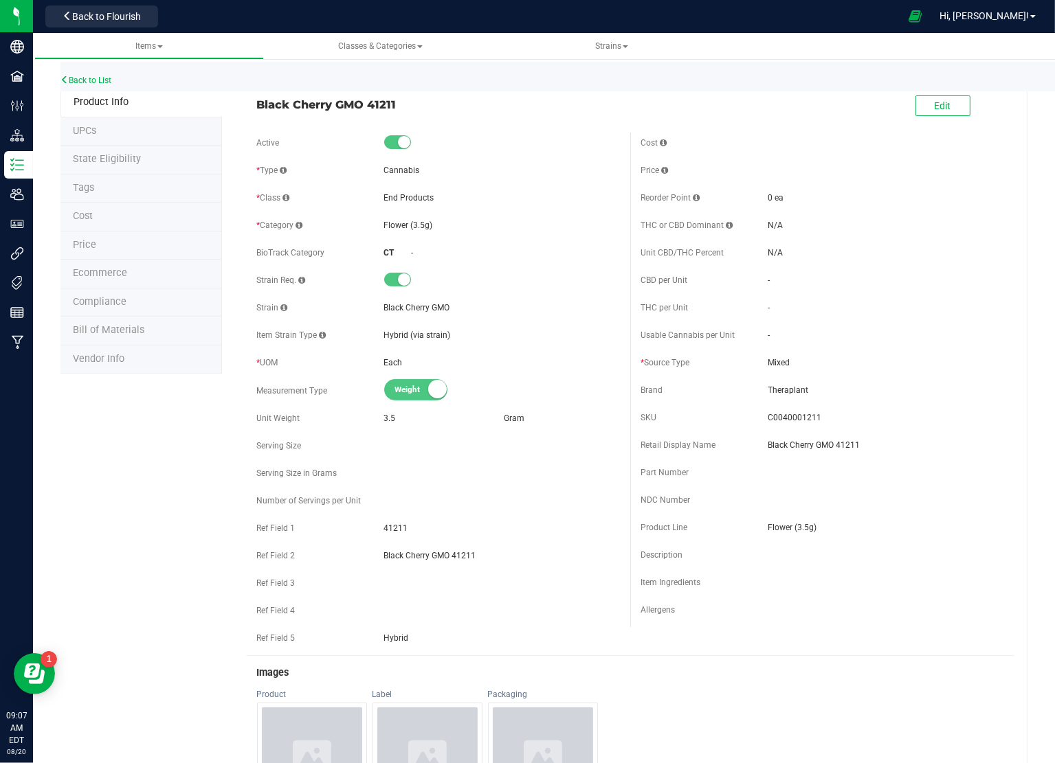
click at [970, 93] on span at bounding box center [990, 107] width 41 height 28
click at [935, 107] on span "Edit" at bounding box center [943, 105] width 16 height 11
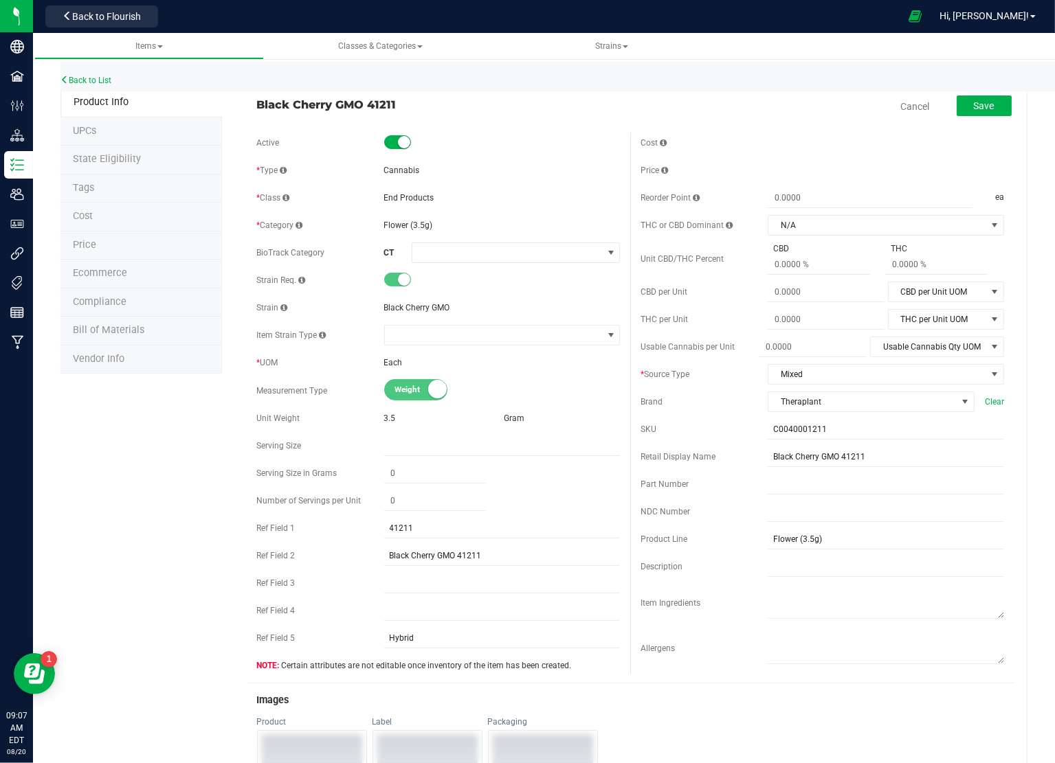
click at [93, 241] on span "Price" at bounding box center [84, 245] width 23 height 12
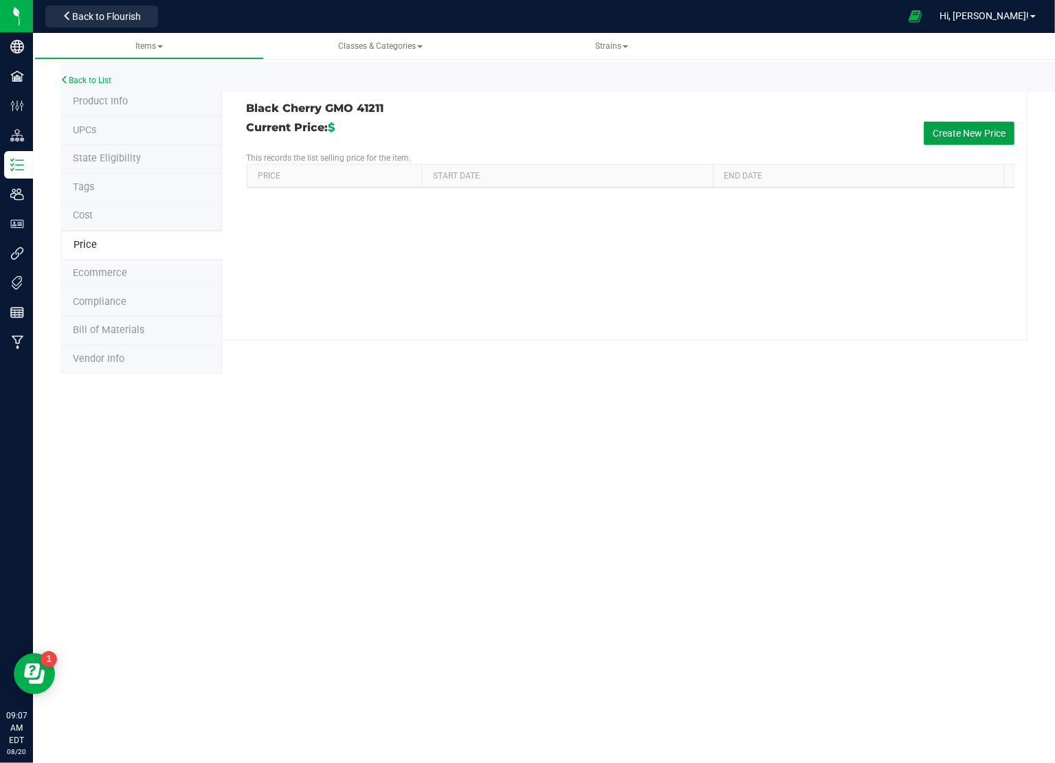
click at [955, 131] on button "Create New Price" at bounding box center [969, 133] width 91 height 23
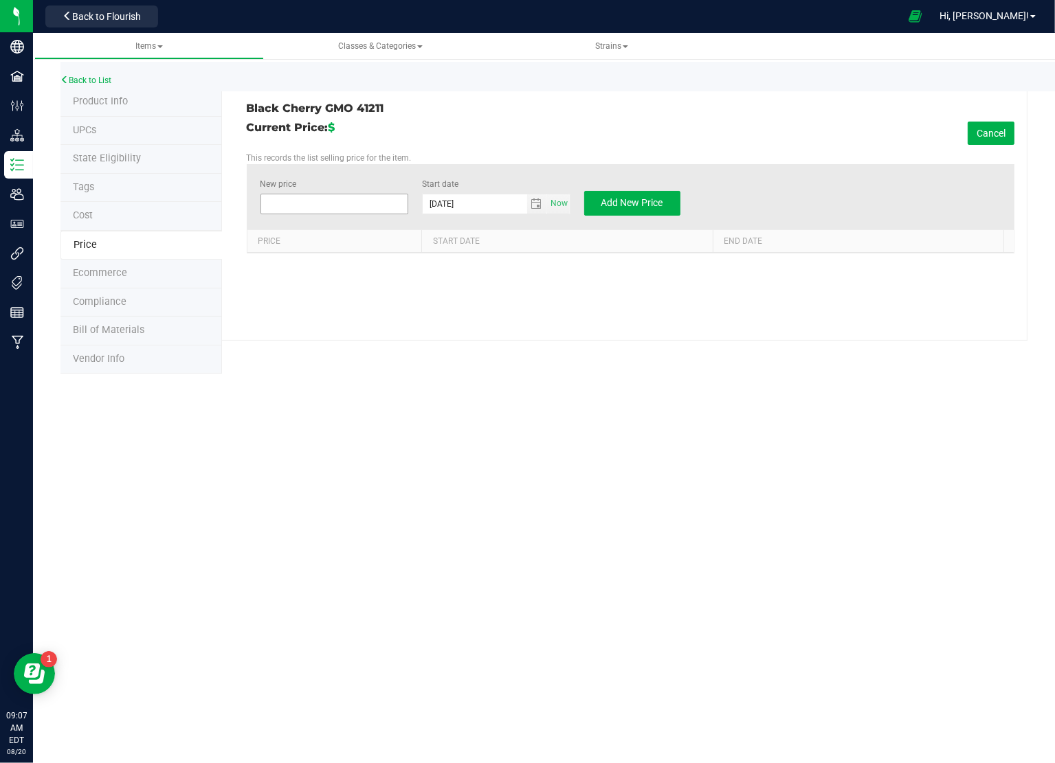
click at [322, 203] on span at bounding box center [334, 204] width 148 height 21
type input "14.00"
click at [622, 199] on span "Add New Price" at bounding box center [632, 202] width 62 height 11
type input "$0.00000"
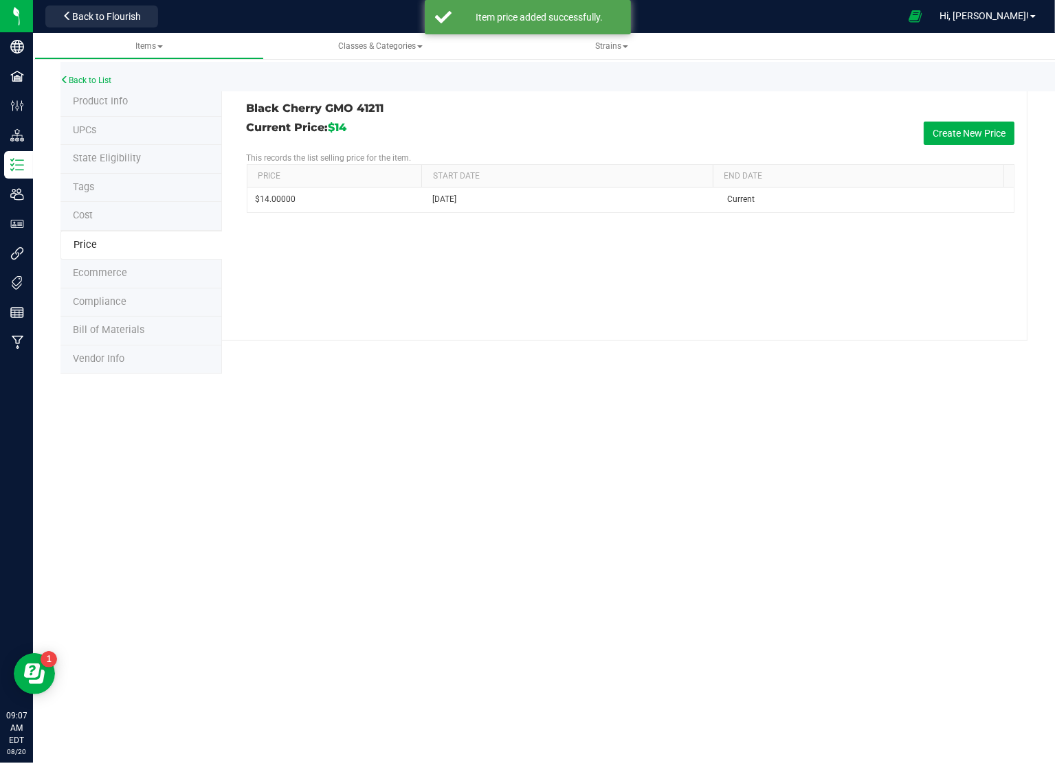
click at [118, 103] on span "Product Info" at bounding box center [100, 102] width 55 height 12
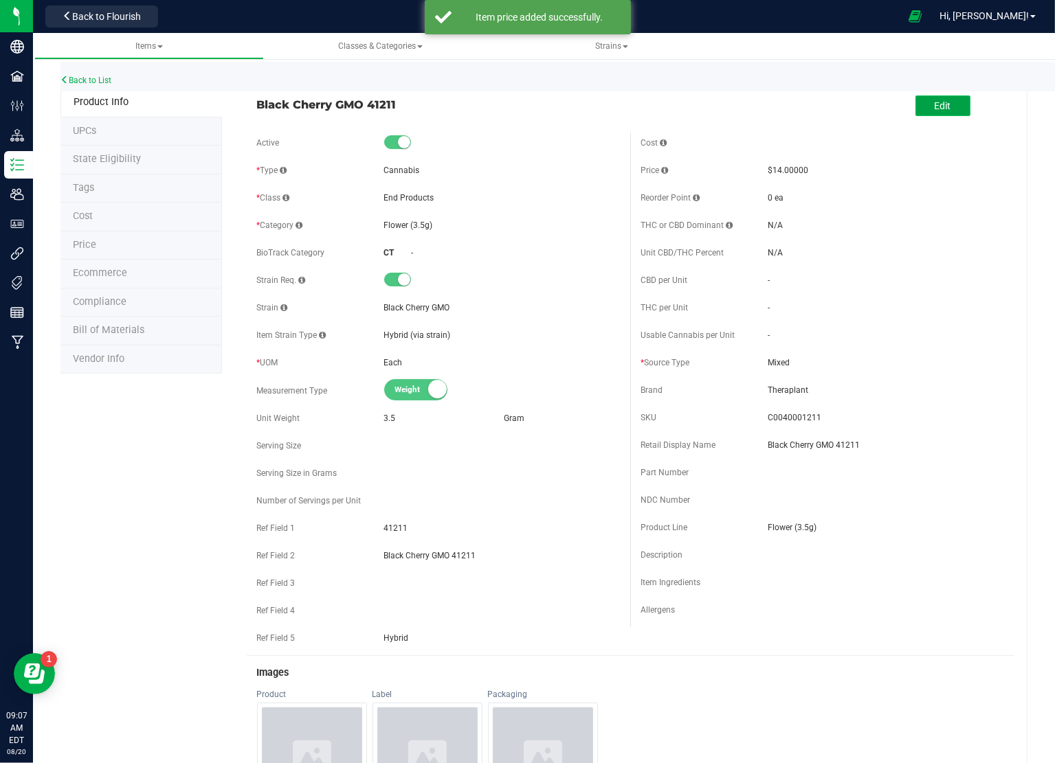
click at [935, 100] on span "Edit" at bounding box center [943, 105] width 16 height 11
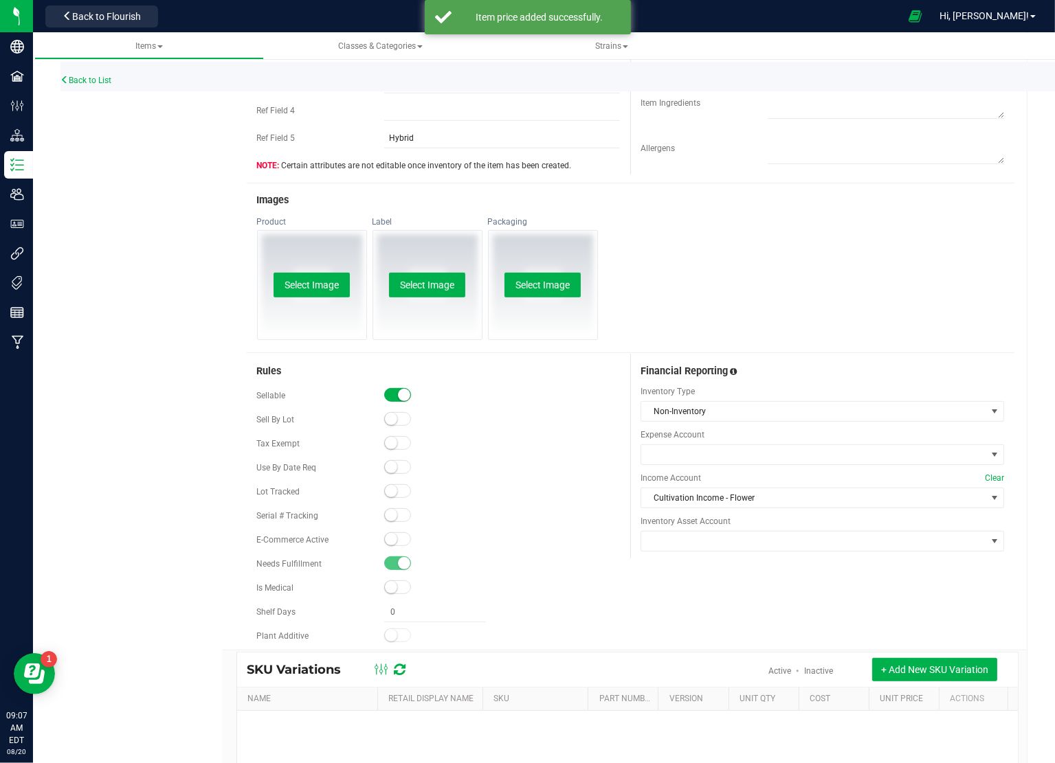
scroll to position [550, 0]
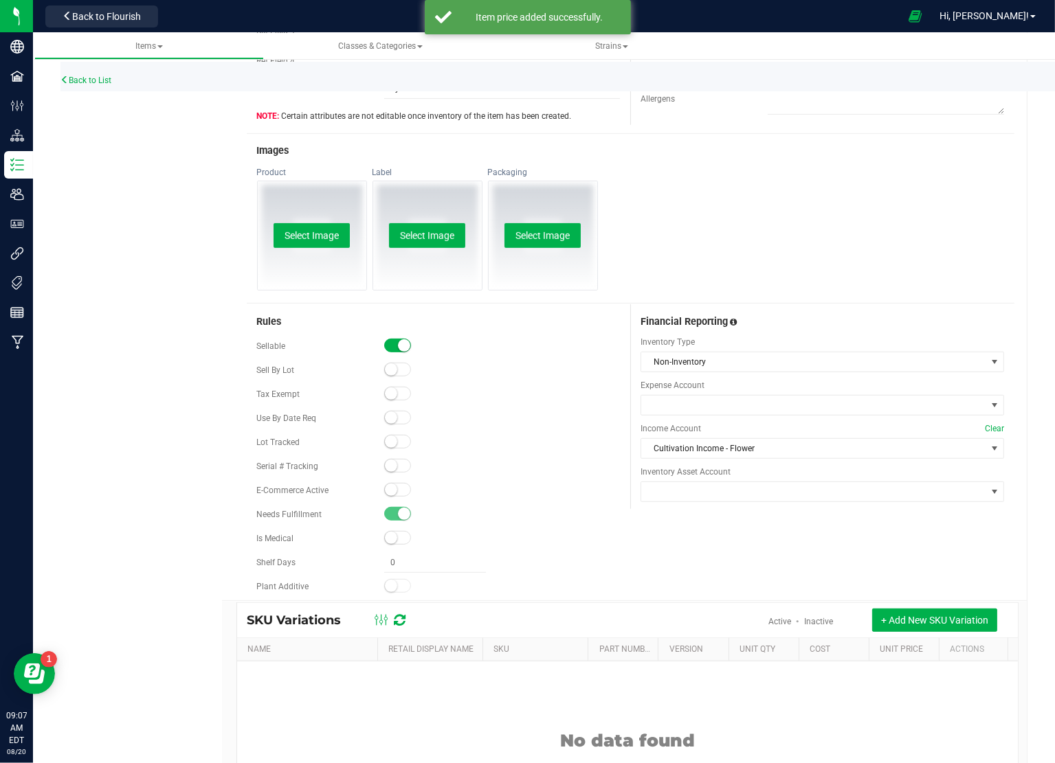
click at [388, 490] on small at bounding box center [391, 490] width 12 height 12
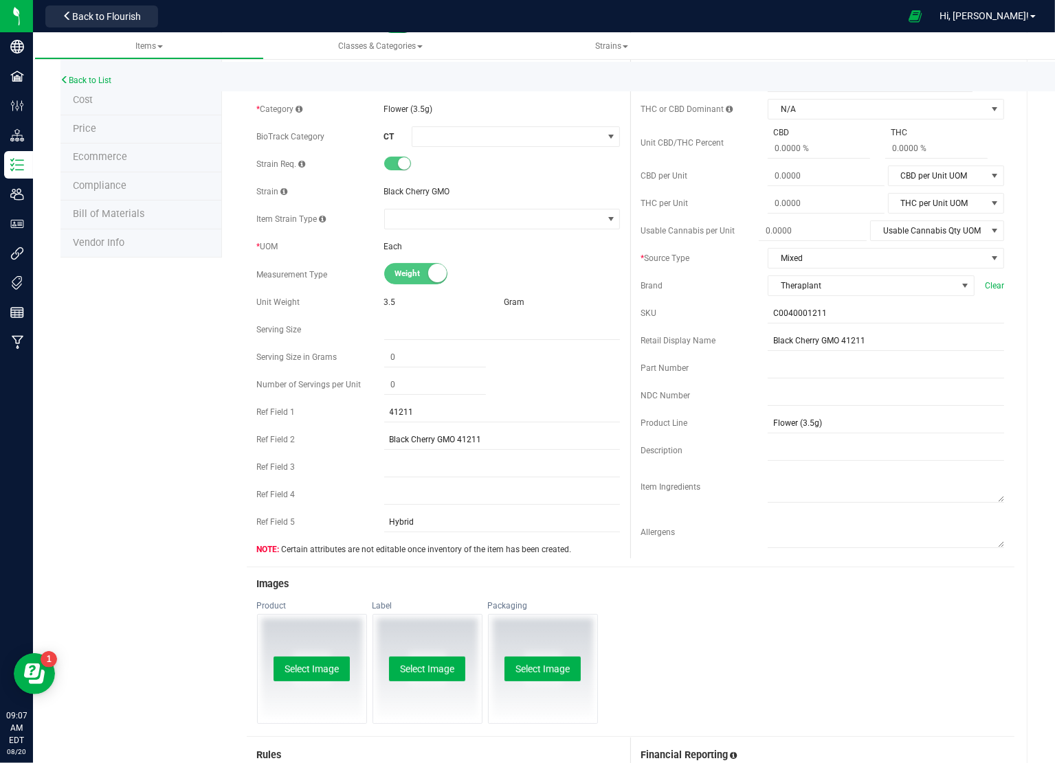
scroll to position [0, 0]
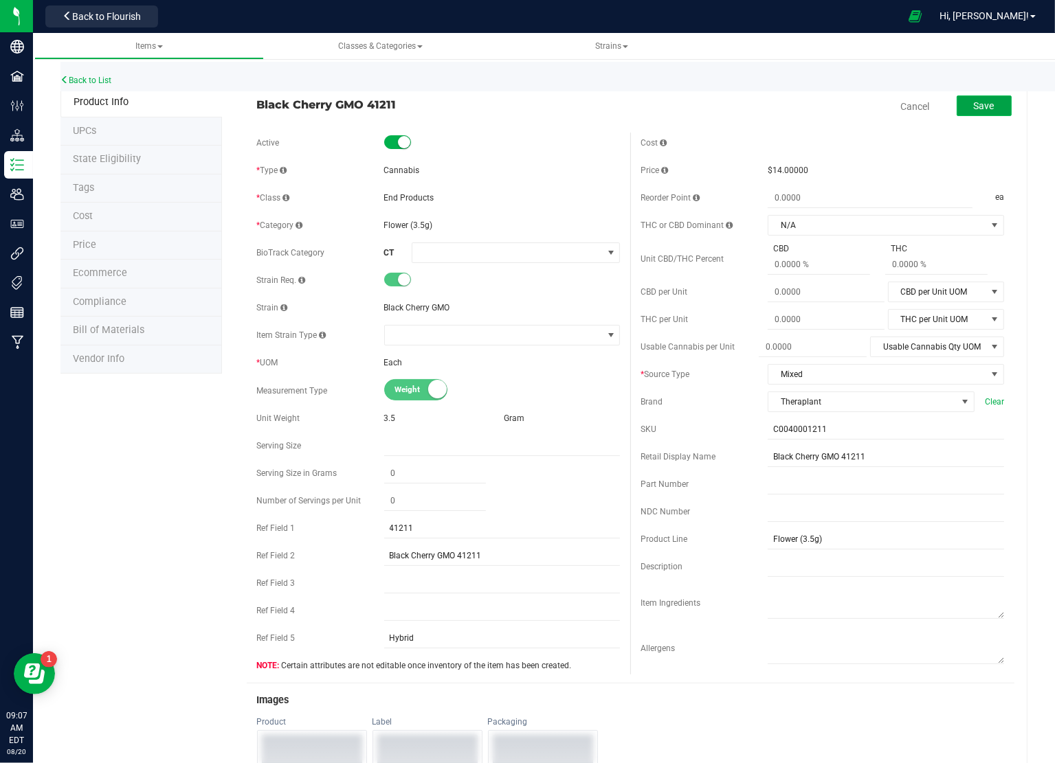
click at [974, 100] on span "Save" at bounding box center [984, 105] width 21 height 11
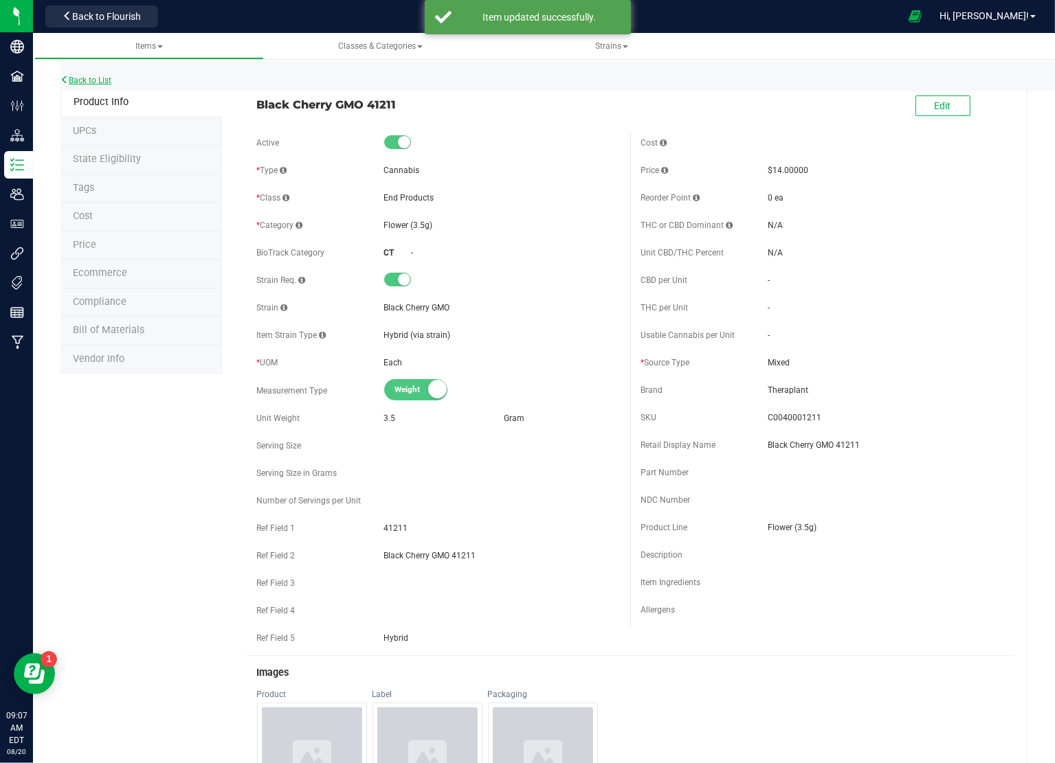
click at [106, 80] on link "Back to List" at bounding box center [85, 81] width 51 height 10
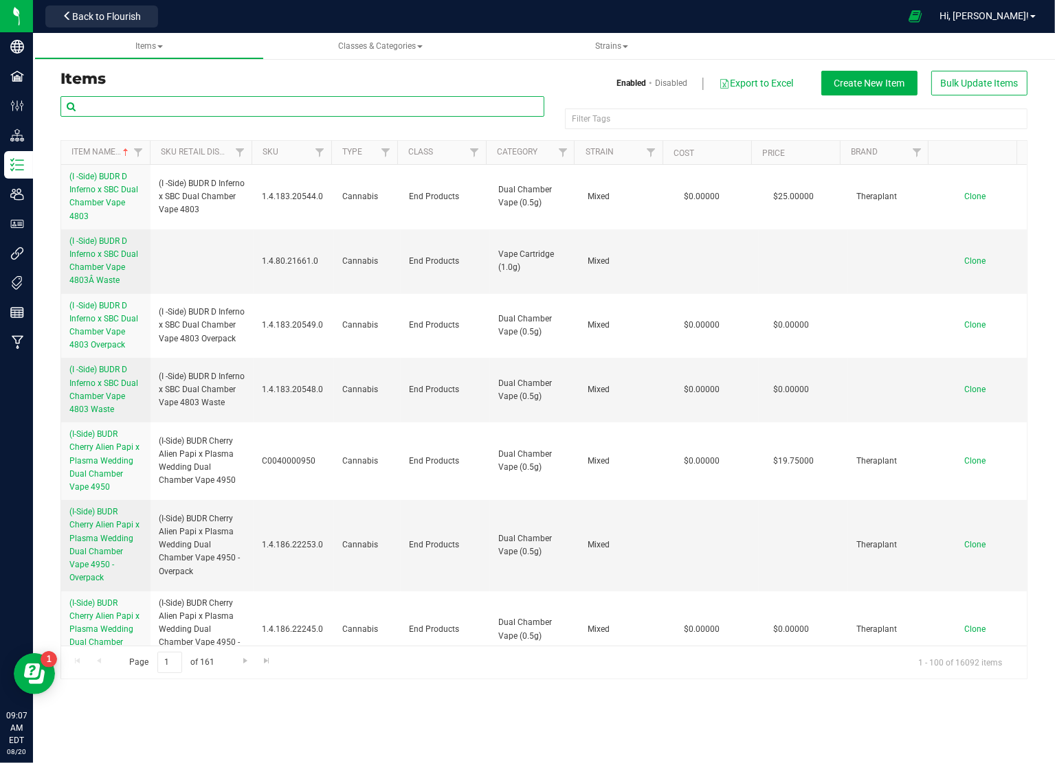
click at [353, 104] on input "text" at bounding box center [302, 106] width 484 height 21
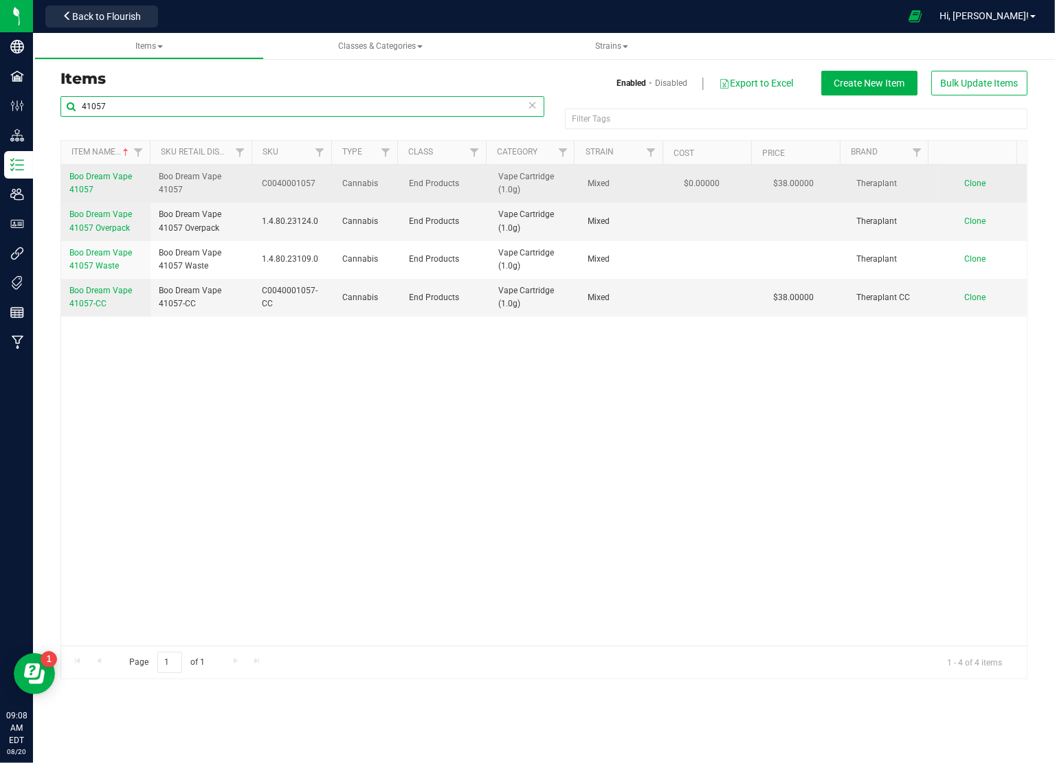
type input "41057"
click at [104, 181] on link "Boo Dream Vape 41057" at bounding box center [105, 183] width 73 height 26
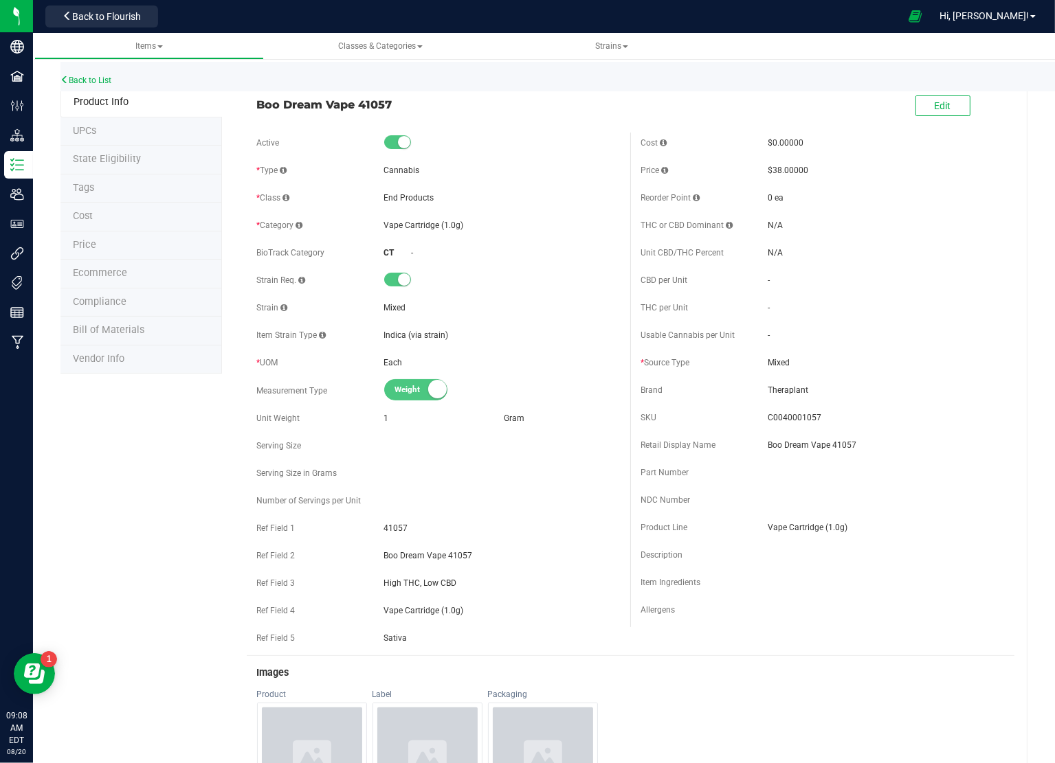
click at [99, 241] on li "Price" at bounding box center [140, 246] width 161 height 29
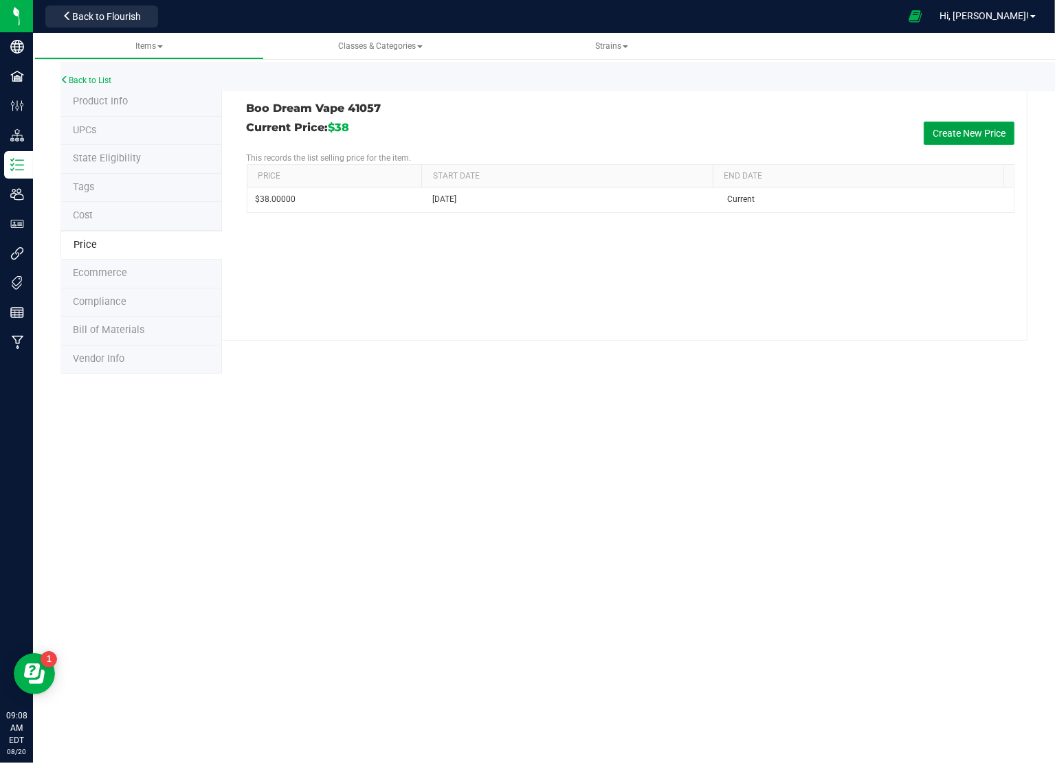
click at [960, 134] on button "Create New Price" at bounding box center [969, 133] width 91 height 23
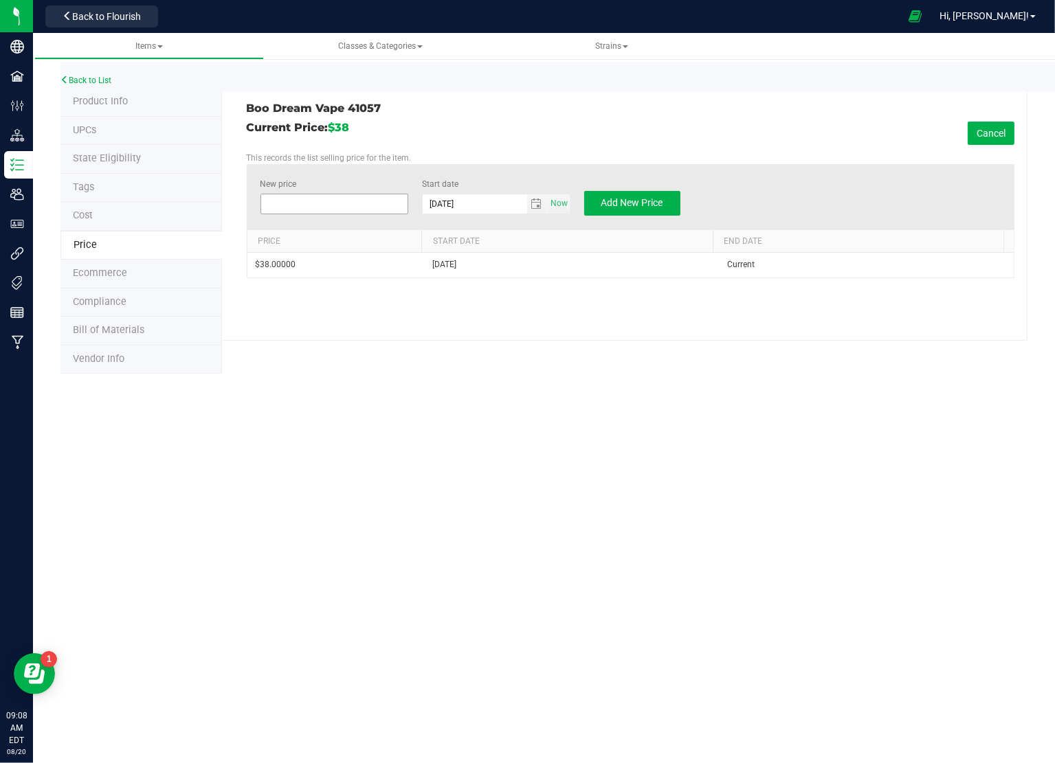
click at [327, 210] on span at bounding box center [334, 204] width 148 height 21
type input "33.50"
click at [621, 205] on span "Add New Price" at bounding box center [632, 202] width 62 height 11
type input "$0.00000"
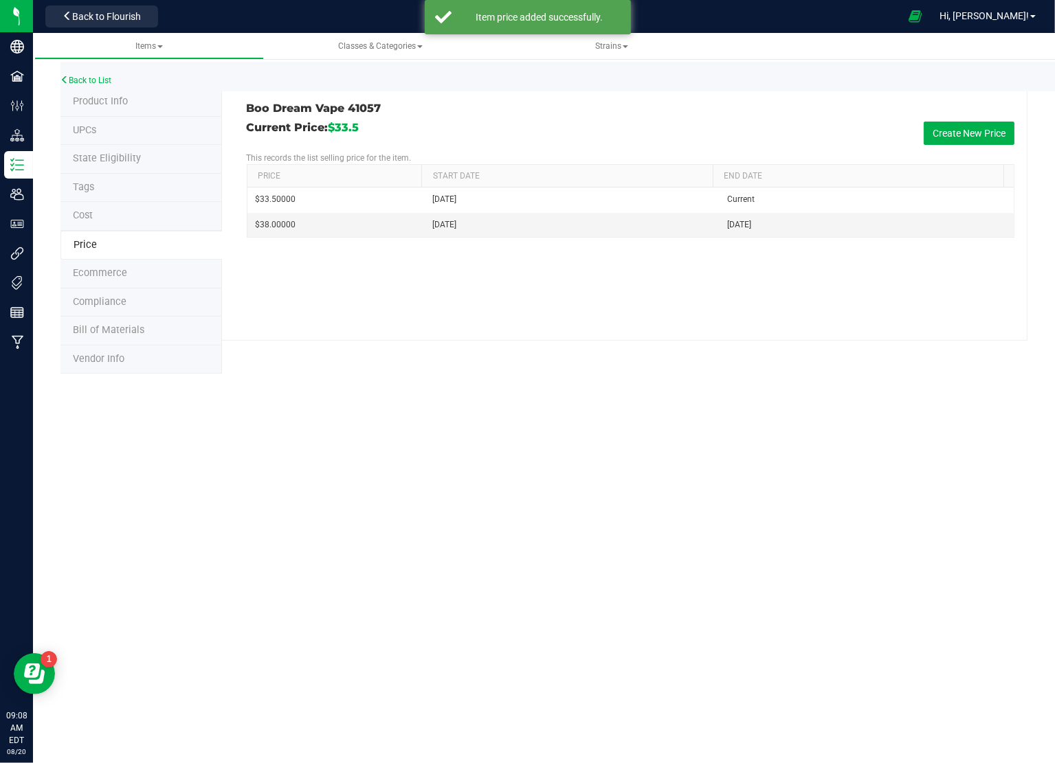
click at [98, 102] on span "Product Info" at bounding box center [100, 102] width 55 height 12
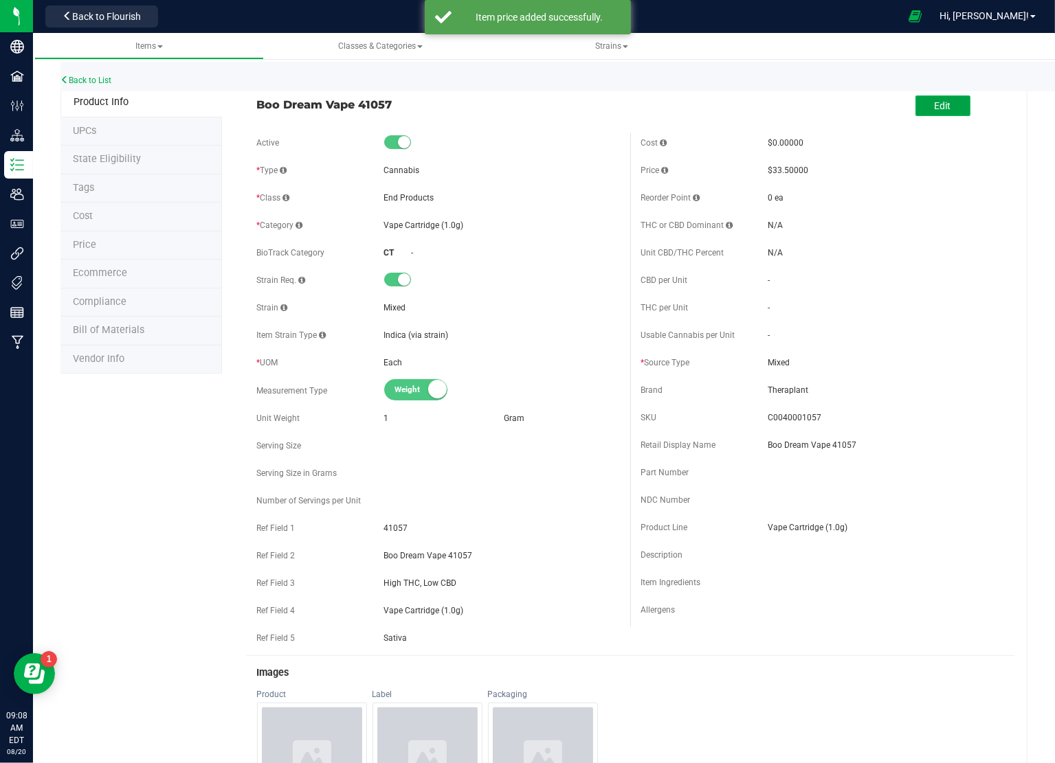
click at [940, 108] on button "Edit" at bounding box center [942, 106] width 55 height 21
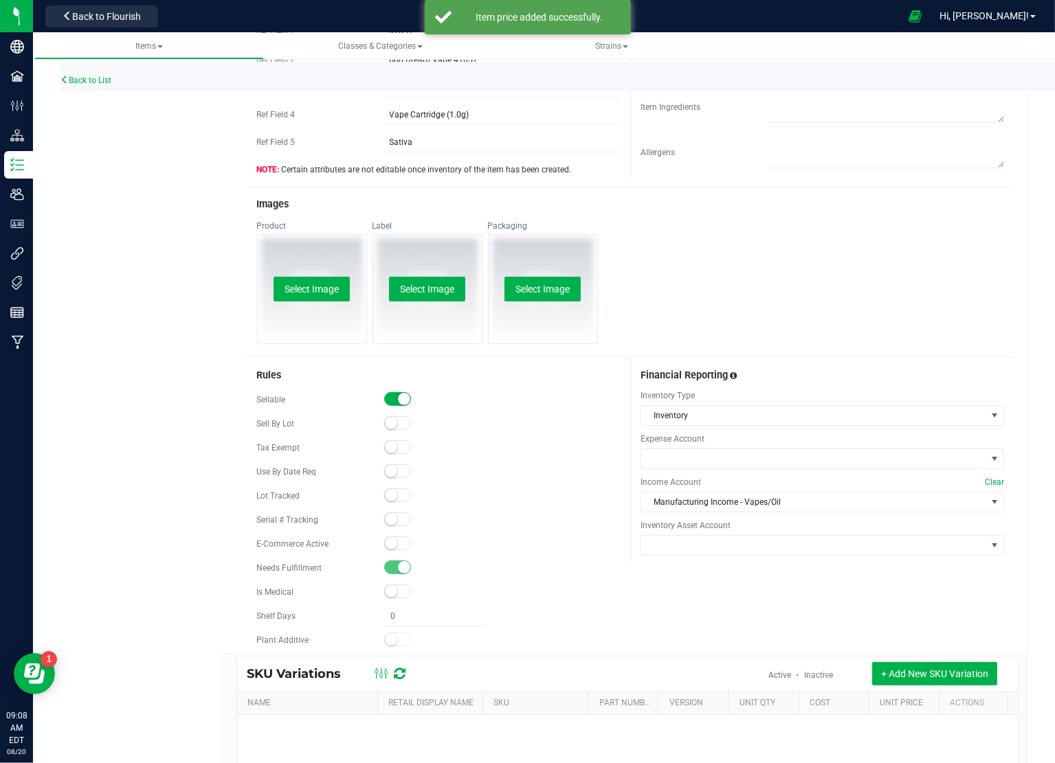
scroll to position [626, 0]
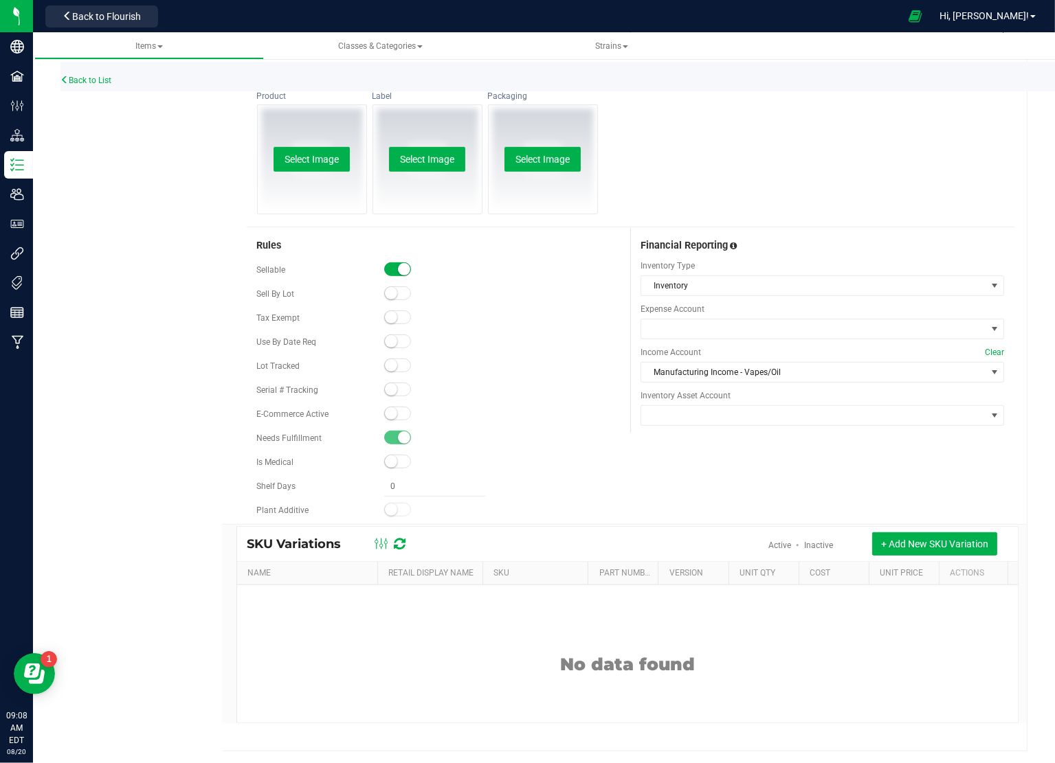
click at [392, 415] on small at bounding box center [391, 414] width 12 height 12
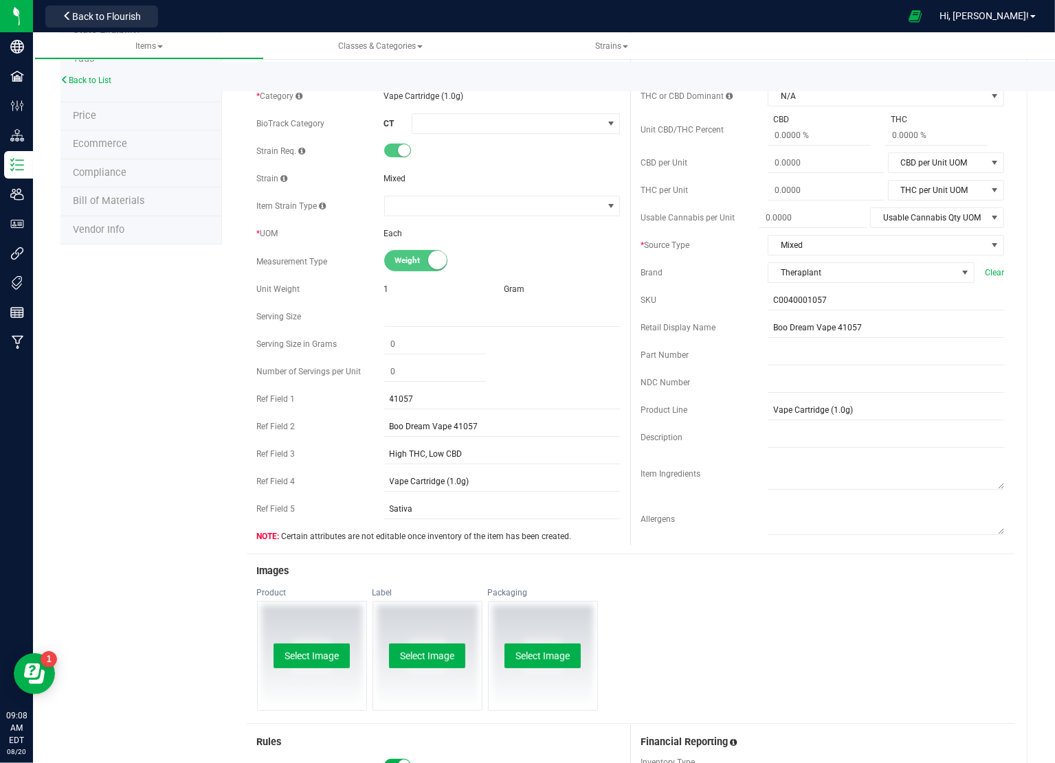
scroll to position [0, 0]
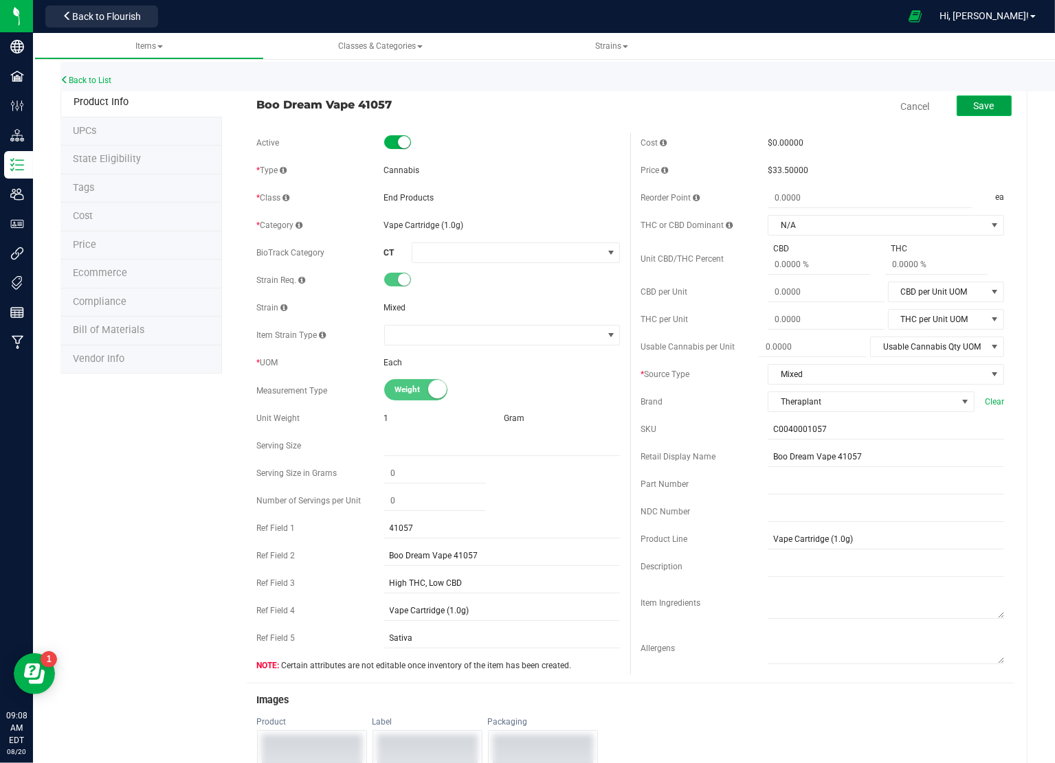
click at [985, 103] on button "Save" at bounding box center [984, 106] width 55 height 21
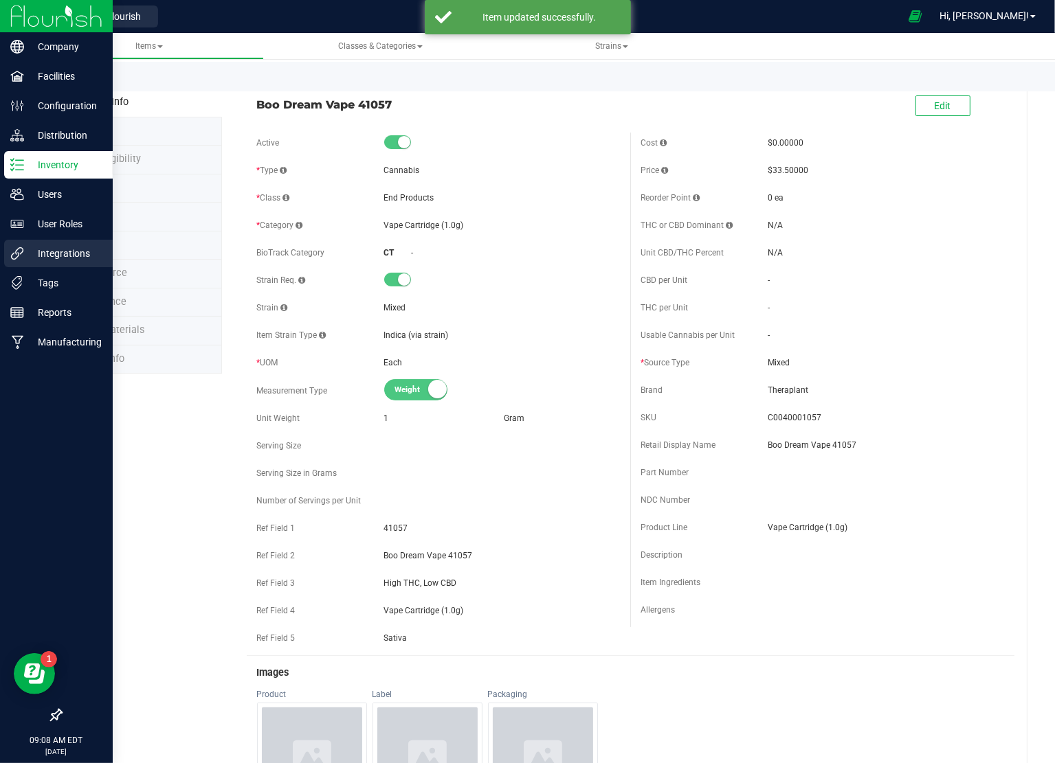
click at [42, 249] on p "Integrations" at bounding box center [65, 253] width 82 height 16
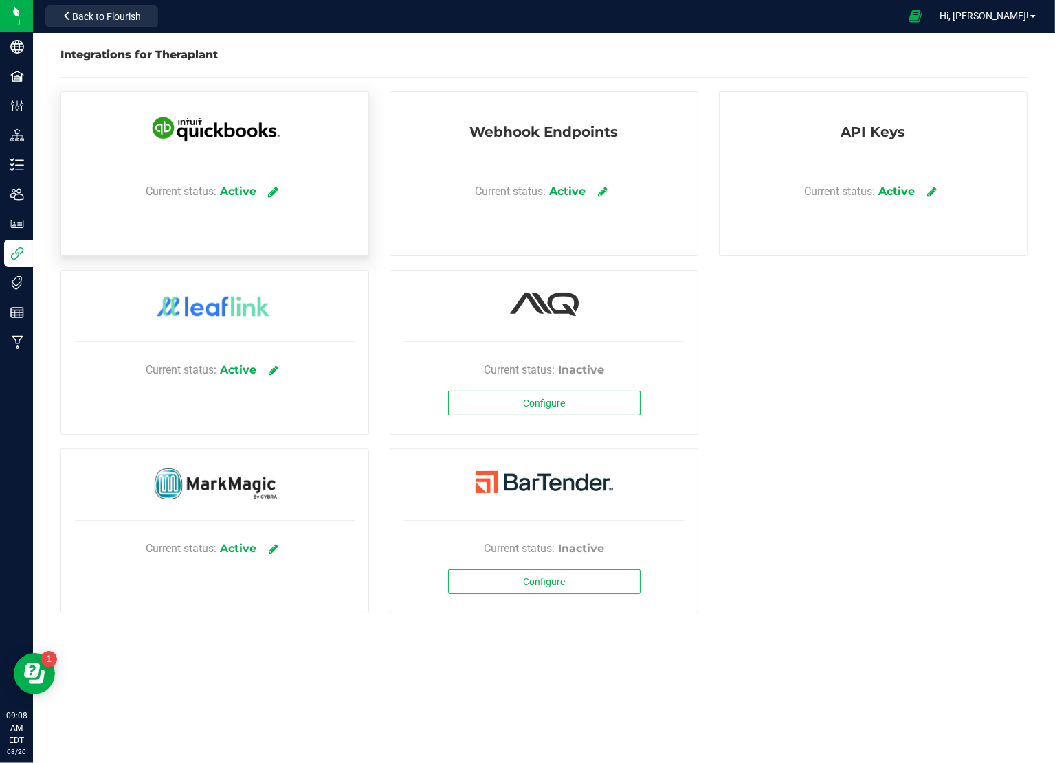
click at [281, 192] on link at bounding box center [274, 191] width 23 height 24
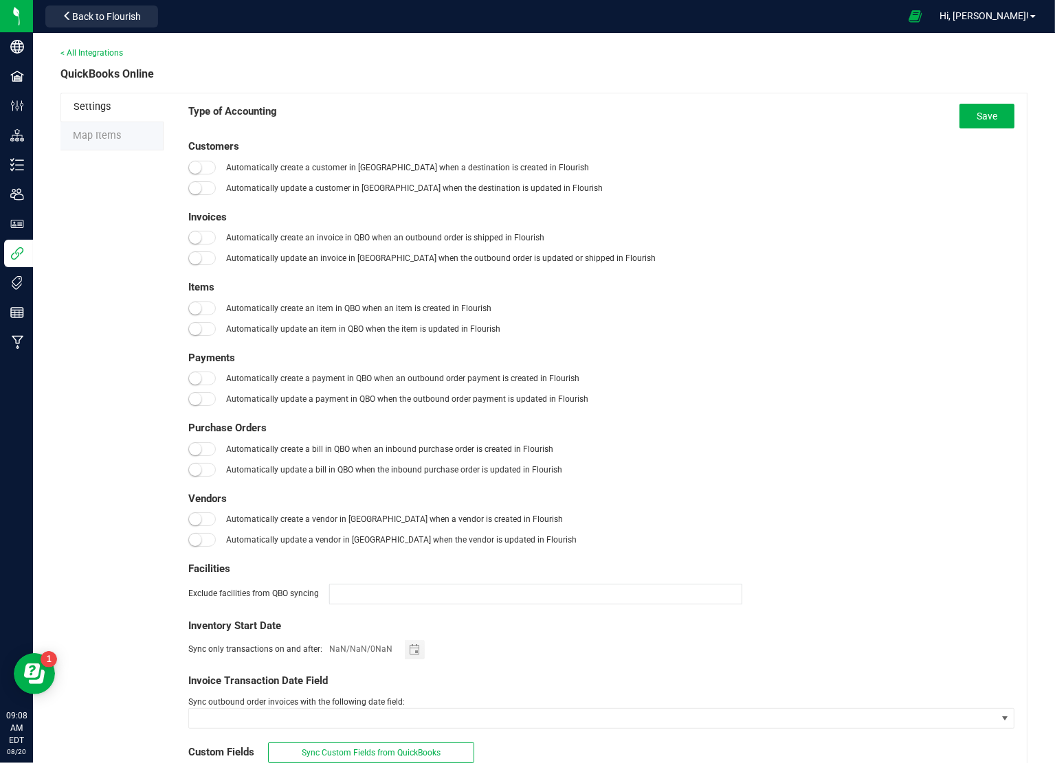
type input "[DATE]"
click at [111, 135] on span "Map Items" at bounding box center [97, 136] width 48 height 12
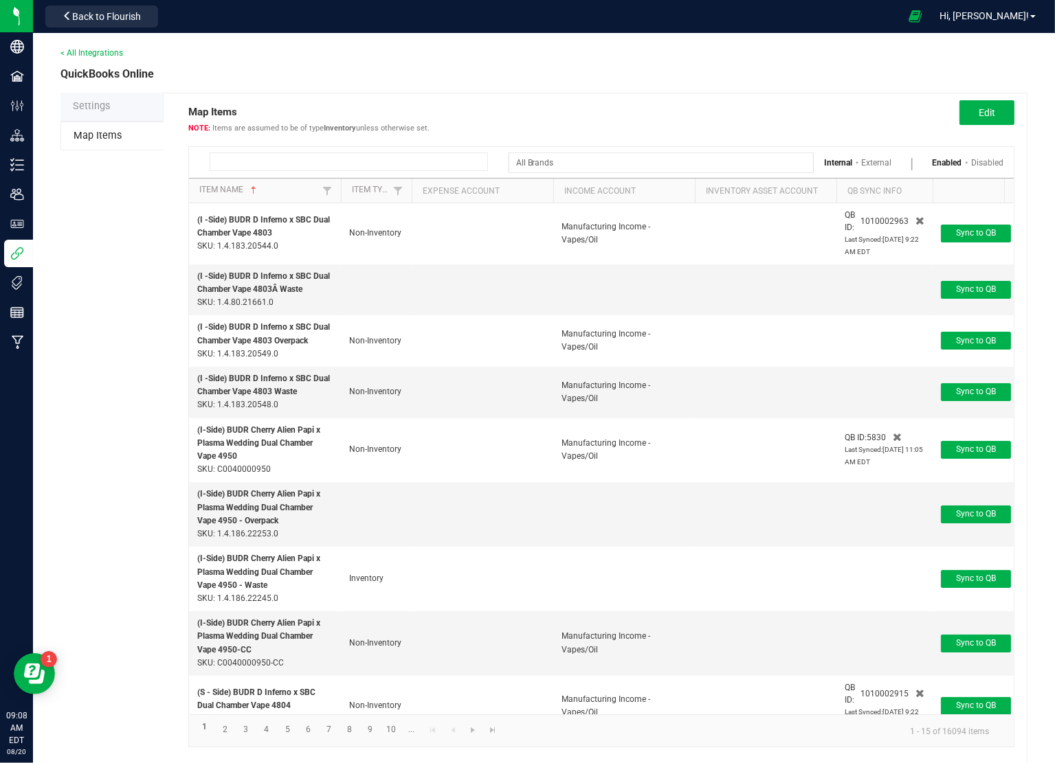
click at [275, 164] on input at bounding box center [349, 162] width 278 height 19
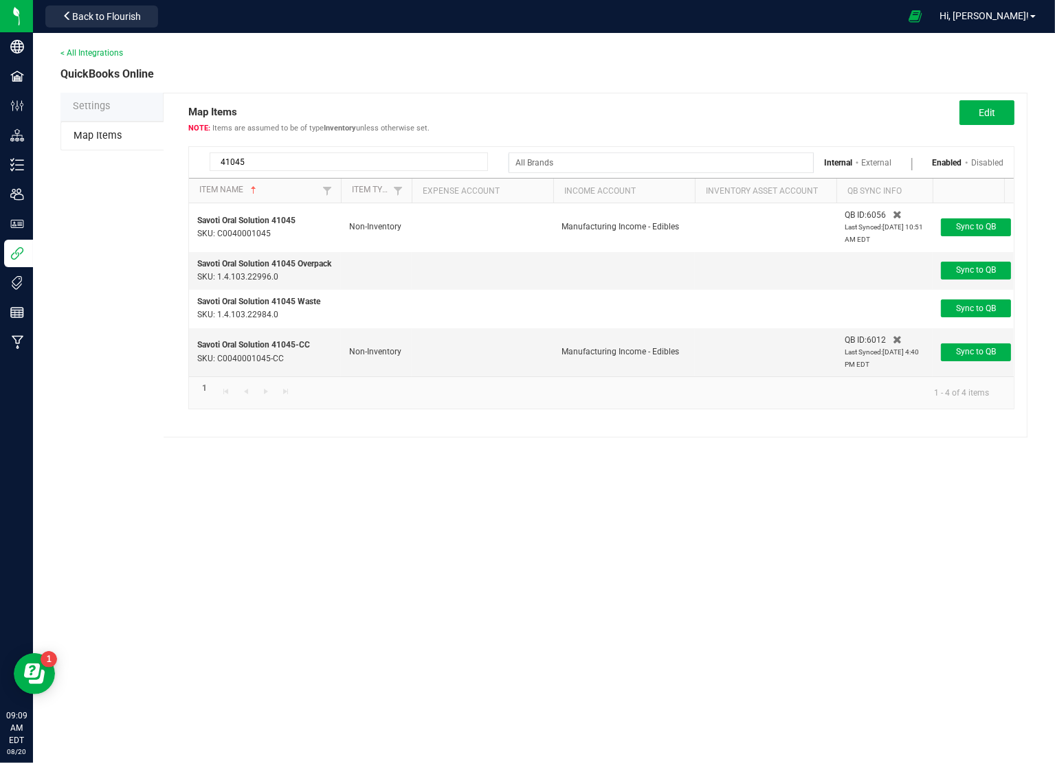
type input "41045"
